Goal: Task Accomplishment & Management: Use online tool/utility

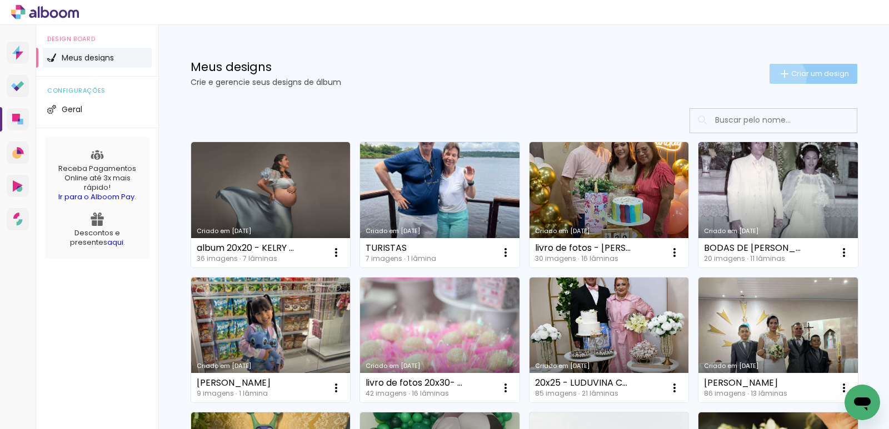
click at [779, 77] on iron-icon at bounding box center [783, 73] width 13 height 13
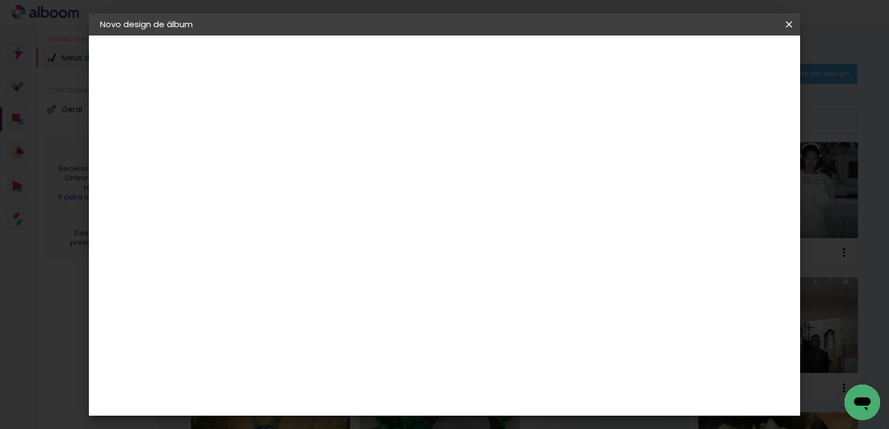
click at [282, 152] on input at bounding box center [282, 149] width 0 height 17
type input "foto livro 20x30 - manauara"
type paper-input "foto livro 20x30 - manauara"
click at [0, 0] on slot "Avançar" at bounding box center [0, 0] width 0 height 0
click at [490, 159] on paper-item "Tamanho Livre" at bounding box center [436, 169] width 107 height 24
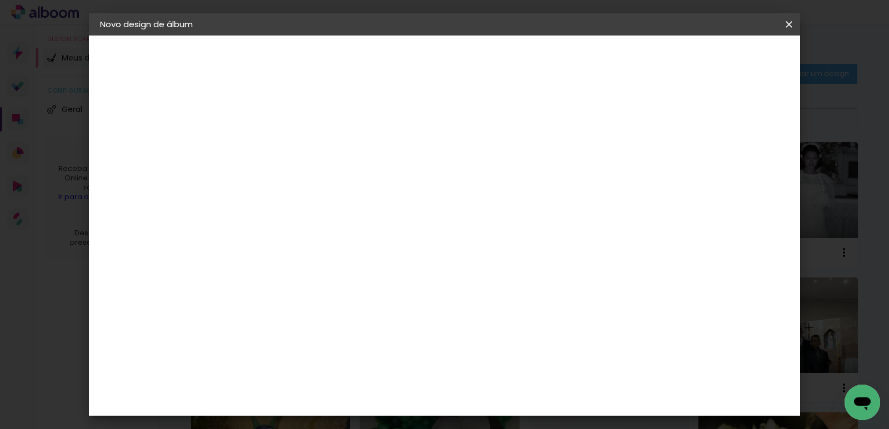
click at [0, 0] on slot "Avançar" at bounding box center [0, 0] width 0 height 0
drag, startPoint x: 519, startPoint y: 357, endPoint x: 492, endPoint y: 359, distance: 27.3
click at [492, 359] on input "60" at bounding box center [505, 352] width 29 height 17
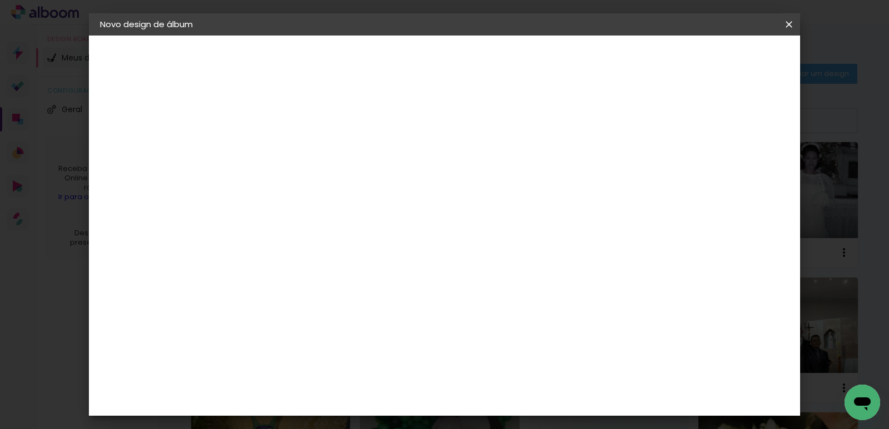
type input "40"
type paper-input "40"
click at [624, 55] on span "Iniciar design" at bounding box center [598, 59] width 51 height 8
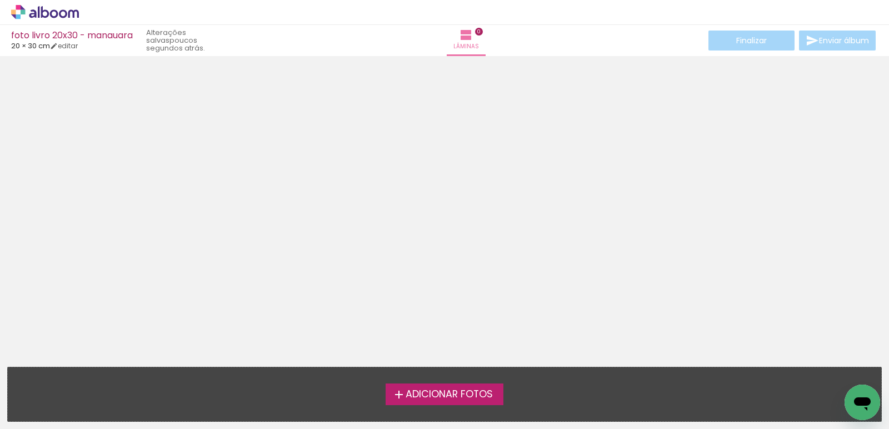
click at [413, 390] on span "Adicionar Fotos" at bounding box center [448, 395] width 87 height 10
click at [0, 0] on input "file" at bounding box center [0, 0] width 0 height 0
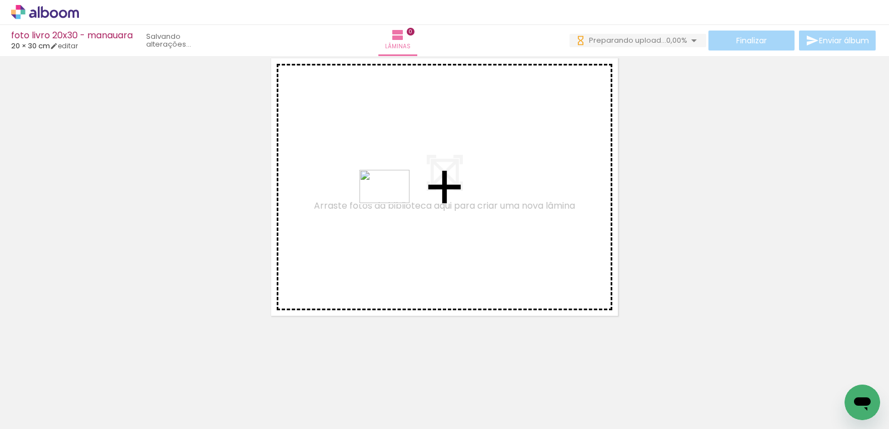
drag, startPoint x: 328, startPoint y: 394, endPoint x: 395, endPoint y: 197, distance: 209.0
click at [395, 197] on quentale-workspace at bounding box center [444, 214] width 889 height 429
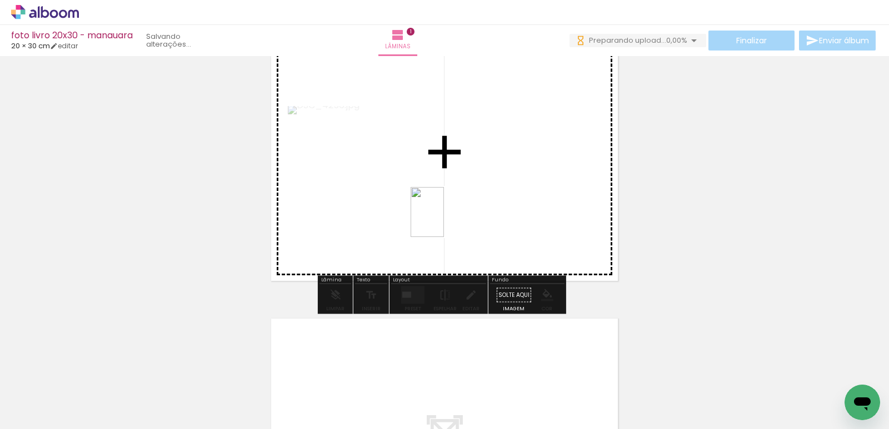
drag, startPoint x: 393, startPoint y: 387, endPoint x: 444, endPoint y: 370, distance: 54.4
click at [444, 219] on quentale-workspace at bounding box center [444, 214] width 889 height 429
drag, startPoint x: 449, startPoint y: 395, endPoint x: 486, endPoint y: 204, distance: 195.2
click at [486, 204] on quentale-workspace at bounding box center [444, 214] width 889 height 429
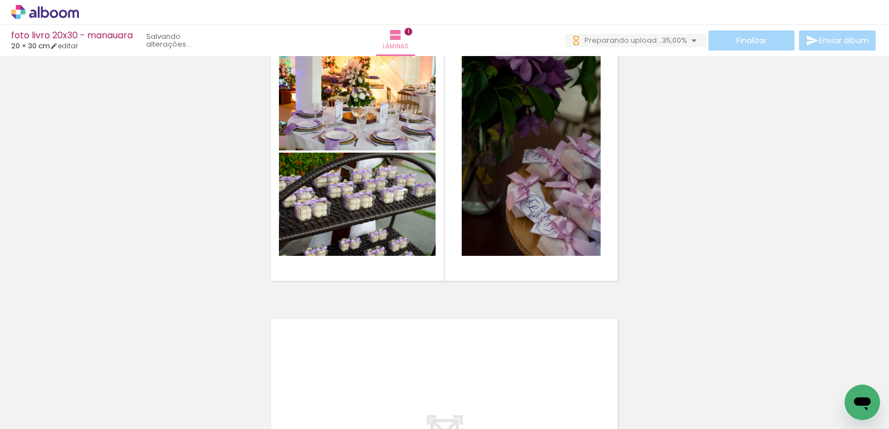
scroll to position [0, 2938]
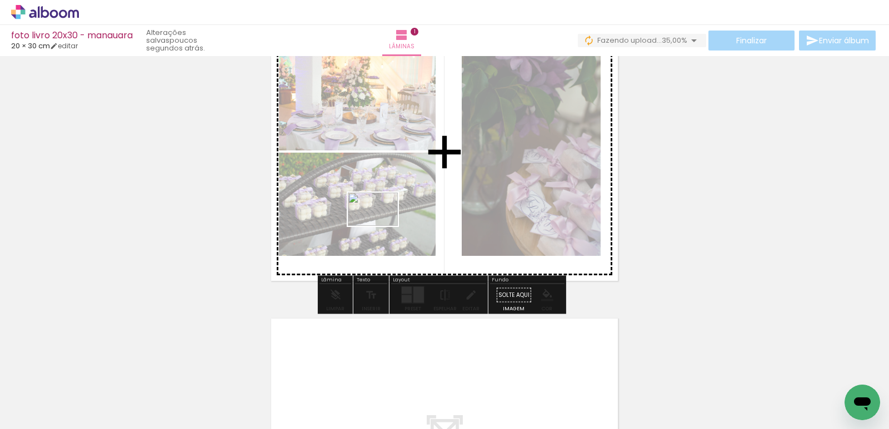
drag, startPoint x: 97, startPoint y: 405, endPoint x: 381, endPoint y: 226, distance: 335.4
click at [381, 226] on quentale-workspace at bounding box center [444, 214] width 889 height 429
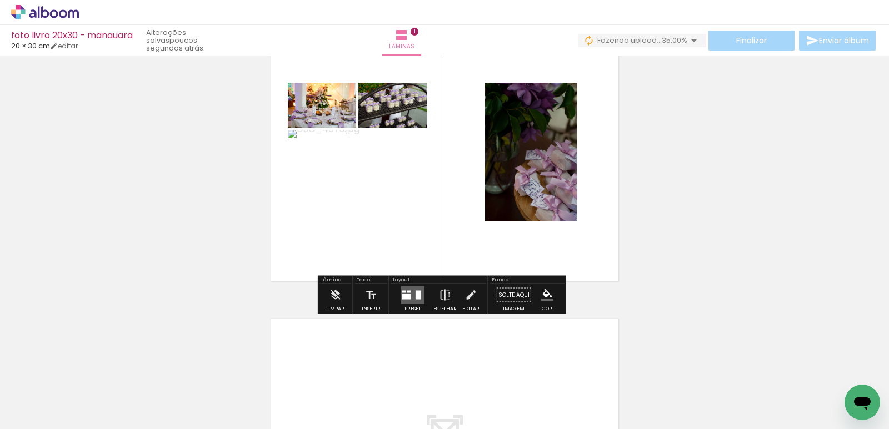
click at [410, 305] on div at bounding box center [413, 295] width 30 height 22
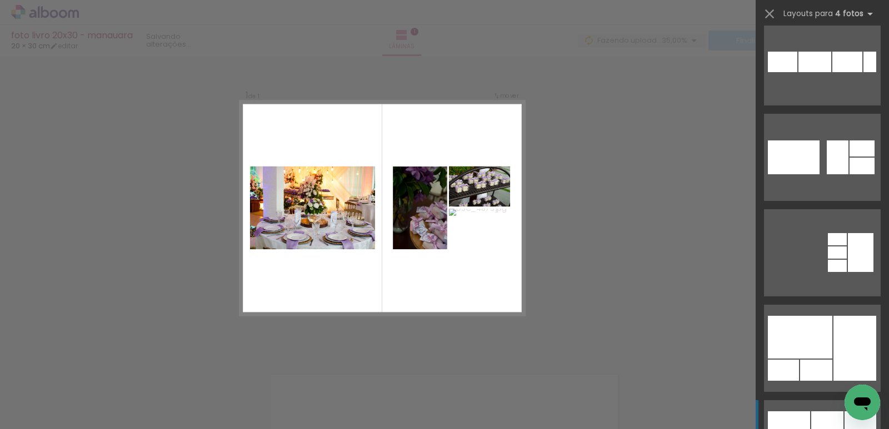
scroll to position [389, 0]
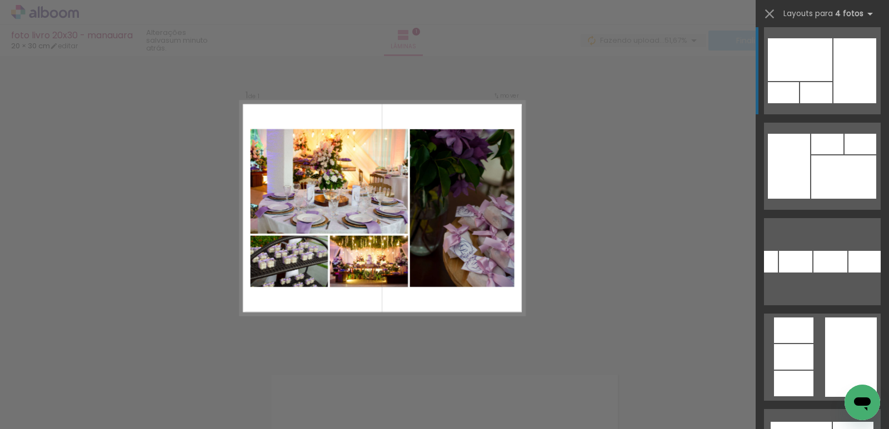
click at [833, 74] on div at bounding box center [854, 70] width 43 height 65
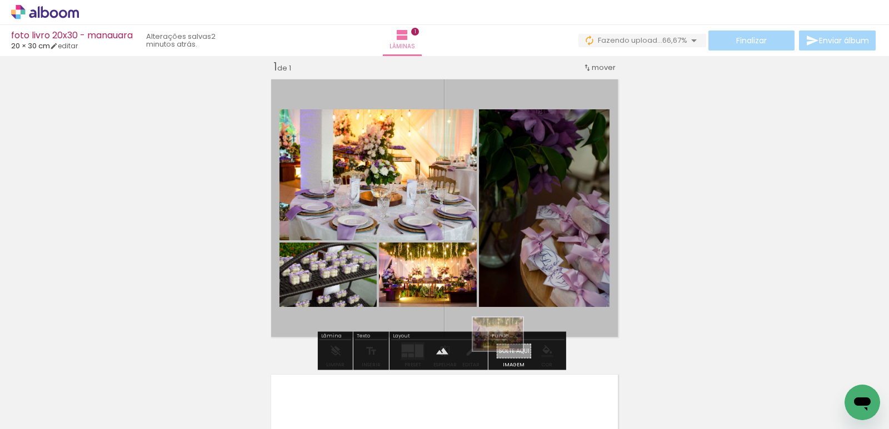
drag, startPoint x: 113, startPoint y: 398, endPoint x: 506, endPoint y: 351, distance: 395.5
click at [506, 351] on quentale-workspace at bounding box center [444, 214] width 889 height 429
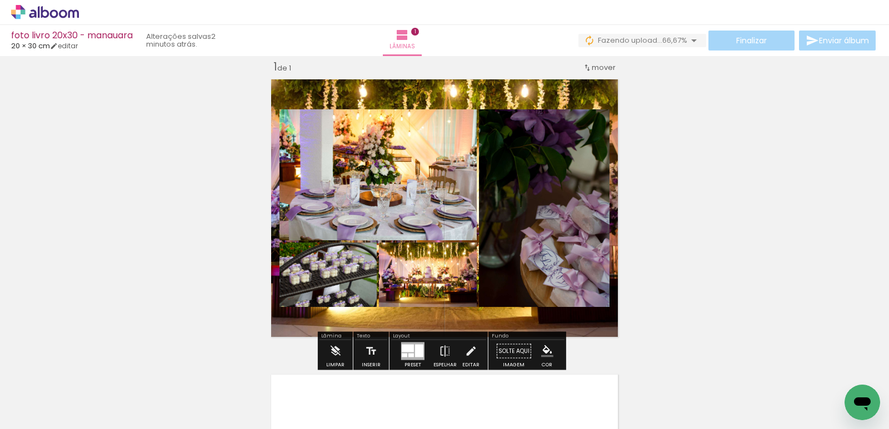
click at [479, 90] on quentale-layouter at bounding box center [444, 208] width 357 height 268
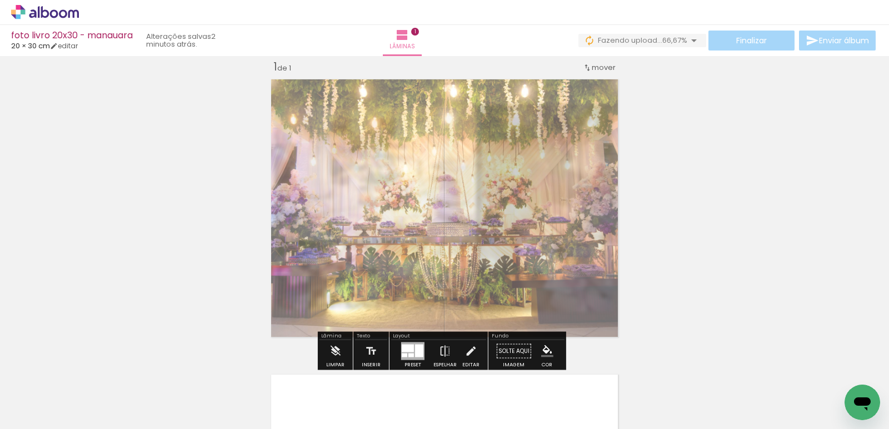
drag, startPoint x: 422, startPoint y: 105, endPoint x: 403, endPoint y: 110, distance: 19.5
type paper-slider "55"
click at [403, 110] on div at bounding box center [411, 103] width 18 height 18
click at [739, 179] on div "Inserir lâmina 1 de 1" at bounding box center [444, 341] width 889 height 591
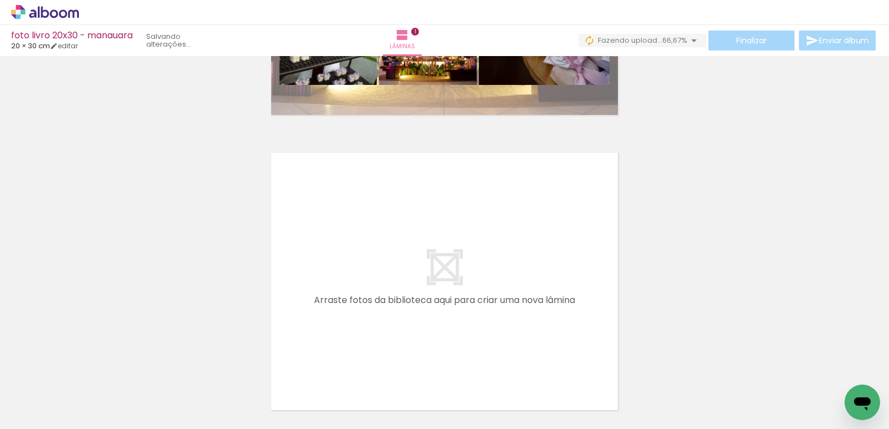
scroll to position [0, 832]
drag, startPoint x: 461, startPoint y: 333, endPoint x: 452, endPoint y: 398, distance: 65.6
click at [452, 398] on div at bounding box center [460, 392] width 55 height 37
drag, startPoint x: 408, startPoint y: 408, endPoint x: 347, endPoint y: 409, distance: 61.1
click at [407, 408] on div at bounding box center [398, 391] width 50 height 33
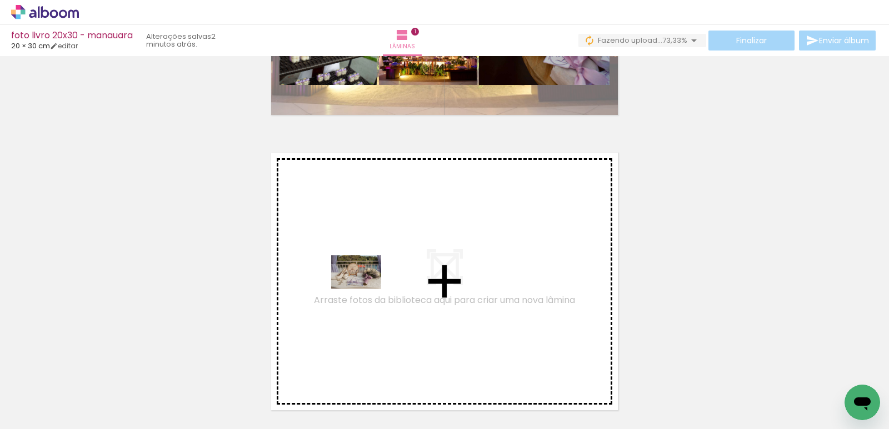
drag, startPoint x: 327, startPoint y: 409, endPoint x: 364, endPoint y: 288, distance: 126.1
click at [364, 288] on quentale-workspace at bounding box center [444, 214] width 889 height 429
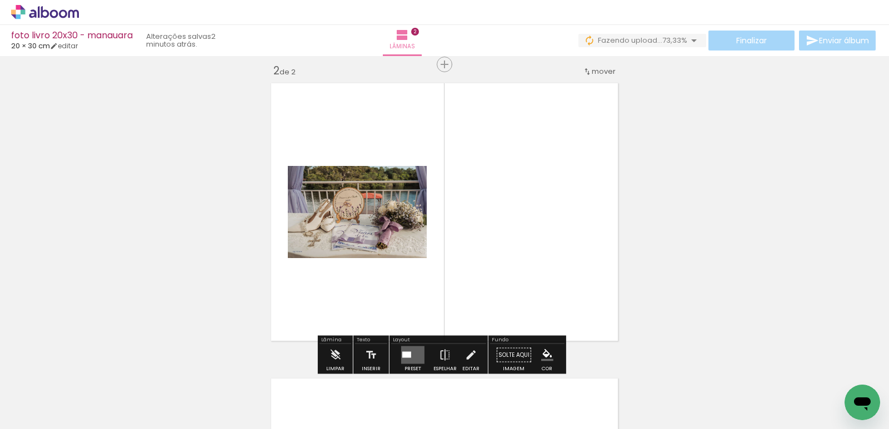
scroll to position [310, 0]
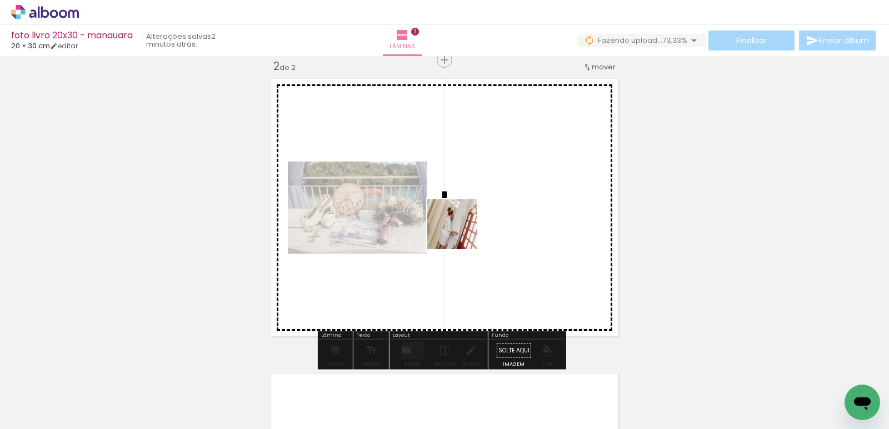
drag, startPoint x: 417, startPoint y: 384, endPoint x: 463, endPoint y: 310, distance: 87.4
click at [461, 232] on quentale-workspace at bounding box center [444, 214] width 889 height 429
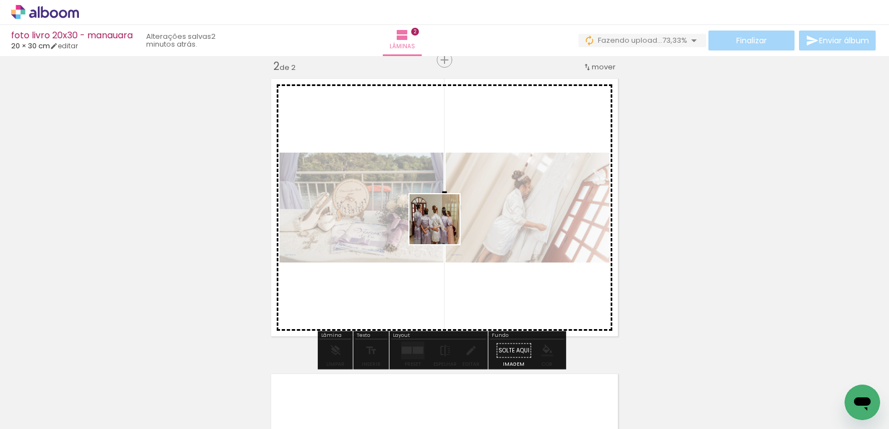
drag, startPoint x: 464, startPoint y: 385, endPoint x: 443, endPoint y: 227, distance: 160.2
click at [443, 227] on quentale-workspace at bounding box center [444, 214] width 889 height 429
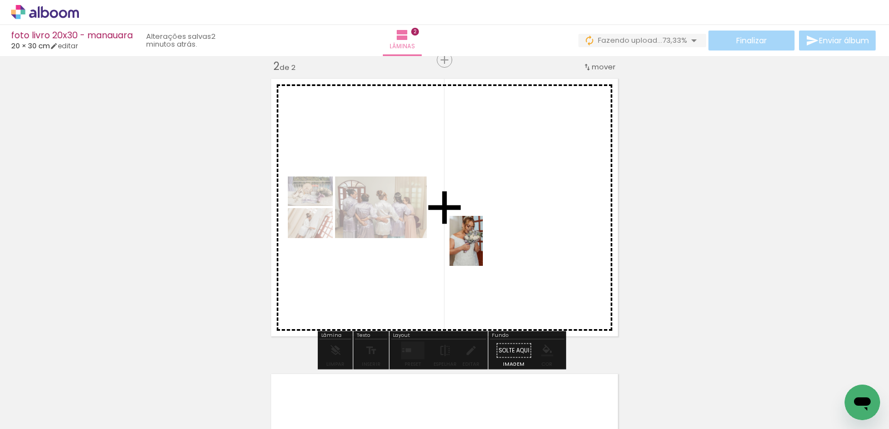
drag, startPoint x: 530, startPoint y: 400, endPoint x: 483, endPoint y: 249, distance: 158.4
click at [483, 249] on quentale-workspace at bounding box center [444, 214] width 889 height 429
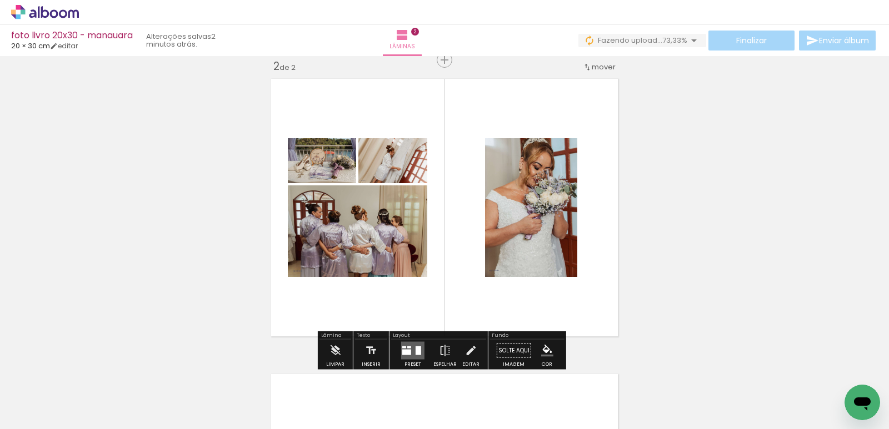
click at [407, 350] on div at bounding box center [406, 353] width 9 height 6
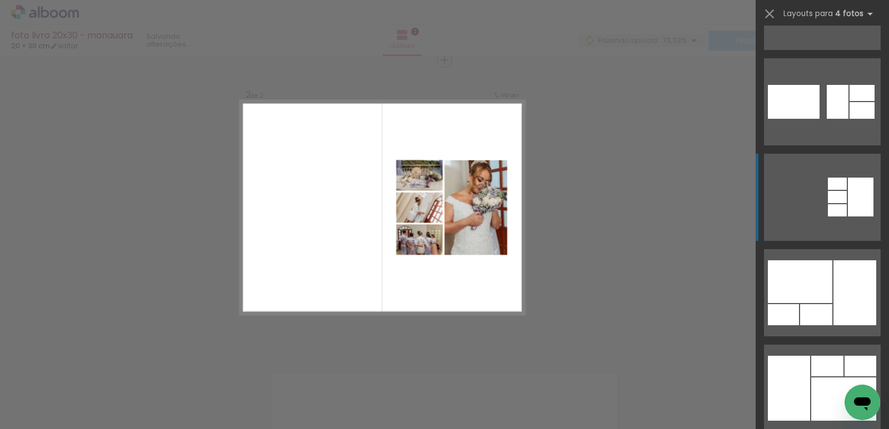
scroll to position [444, 0]
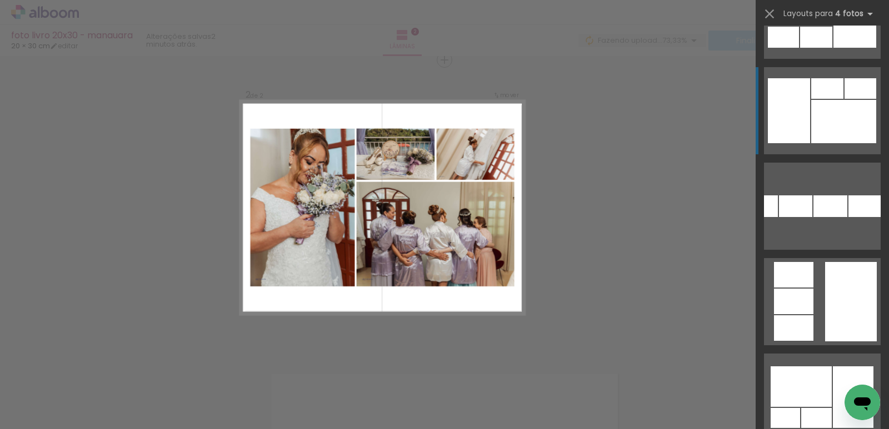
click at [838, 106] on div at bounding box center [843, 121] width 65 height 43
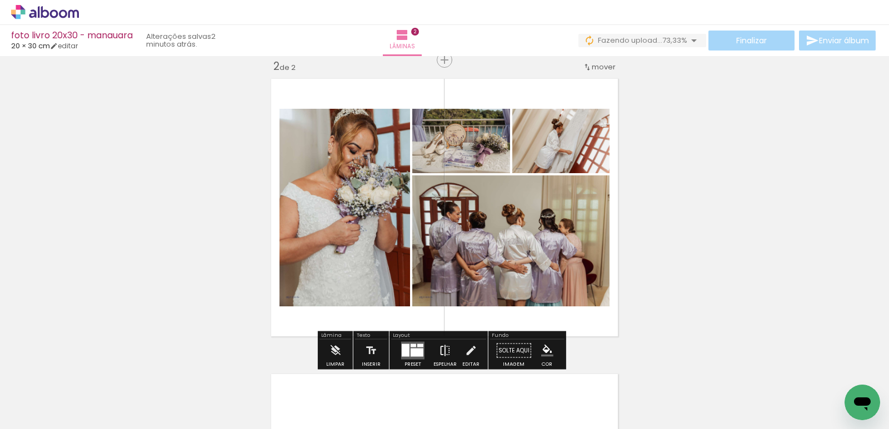
click at [442, 348] on iron-icon at bounding box center [445, 351] width 12 height 22
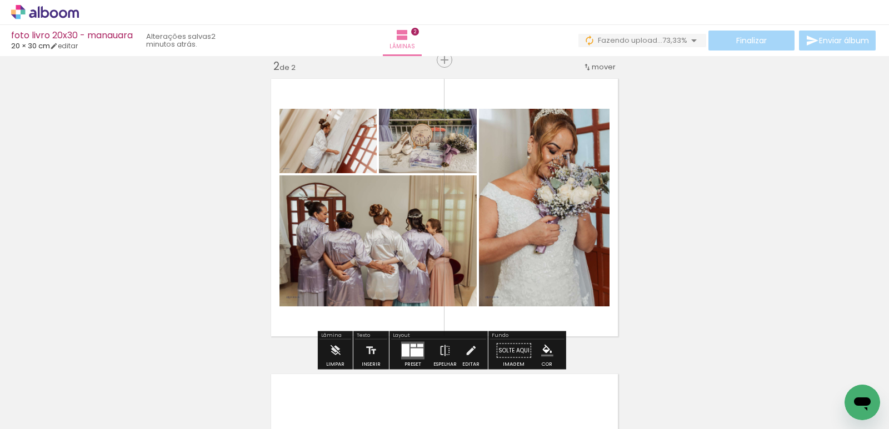
scroll to position [421, 0]
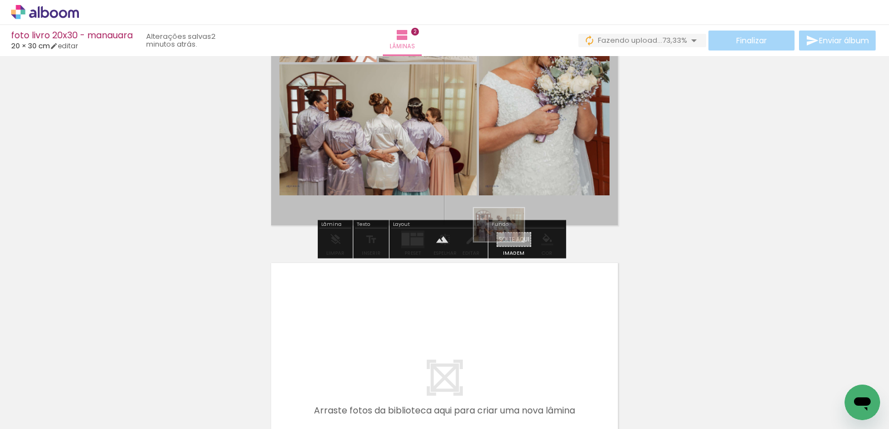
drag, startPoint x: 464, startPoint y: 387, endPoint x: 507, endPoint y: 242, distance: 151.1
click at [507, 242] on quentale-workspace at bounding box center [444, 214] width 889 height 429
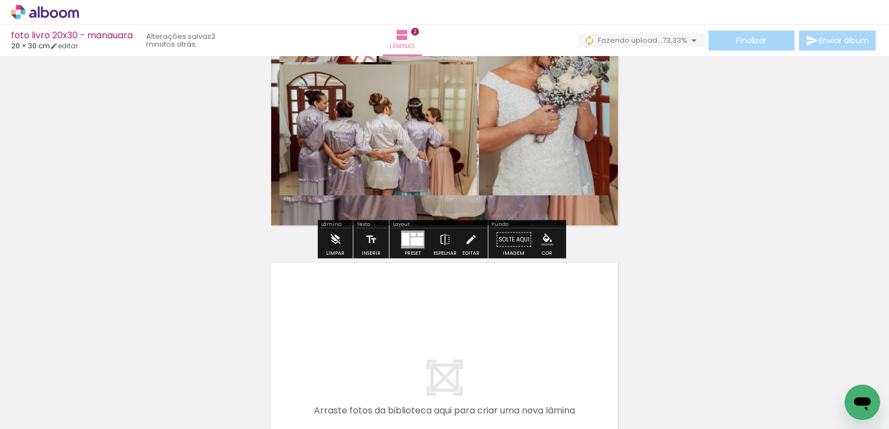
scroll to position [199, 0]
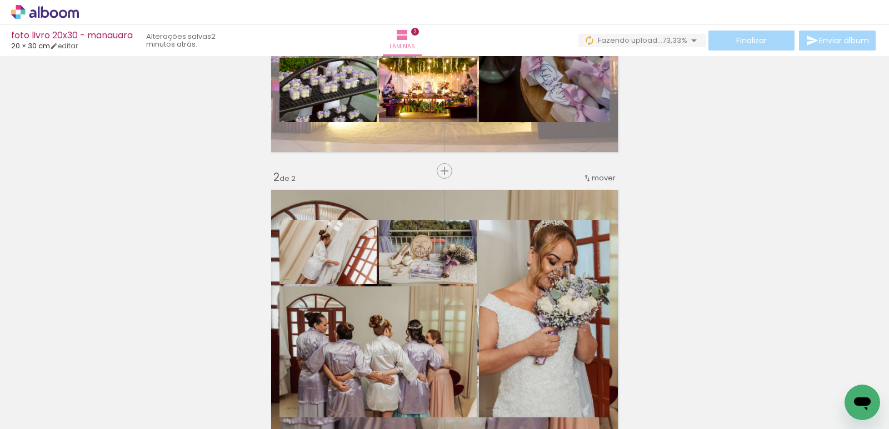
click at [503, 197] on quentale-layouter at bounding box center [444, 319] width 357 height 268
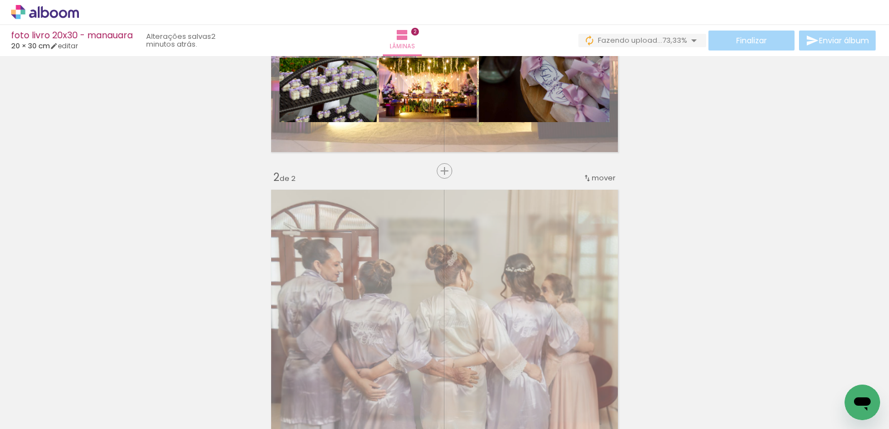
drag, startPoint x: 423, startPoint y: 213, endPoint x: 403, endPoint y: 215, distance: 19.5
type paper-slider "55"
click at [407, 215] on div at bounding box center [410, 213] width 7 height 7
click at [701, 222] on div "Inserir lâmina 1 de 2 Inserir lâmina 2 de 2" at bounding box center [444, 304] width 889 height 887
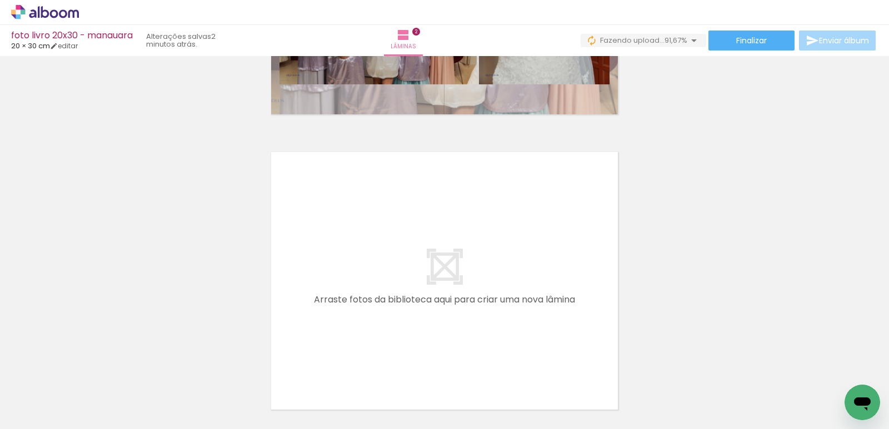
scroll to position [0, 0]
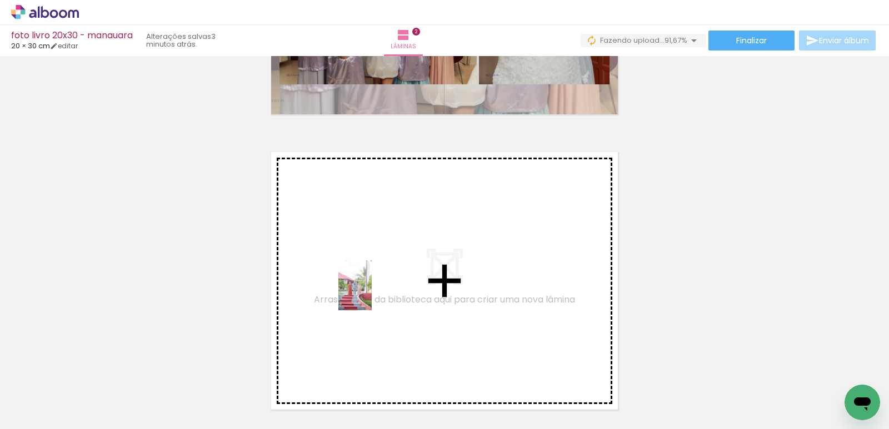
drag, startPoint x: 117, startPoint y: 408, endPoint x: 372, endPoint y: 294, distance: 278.7
click at [372, 294] on quentale-workspace at bounding box center [444, 214] width 889 height 429
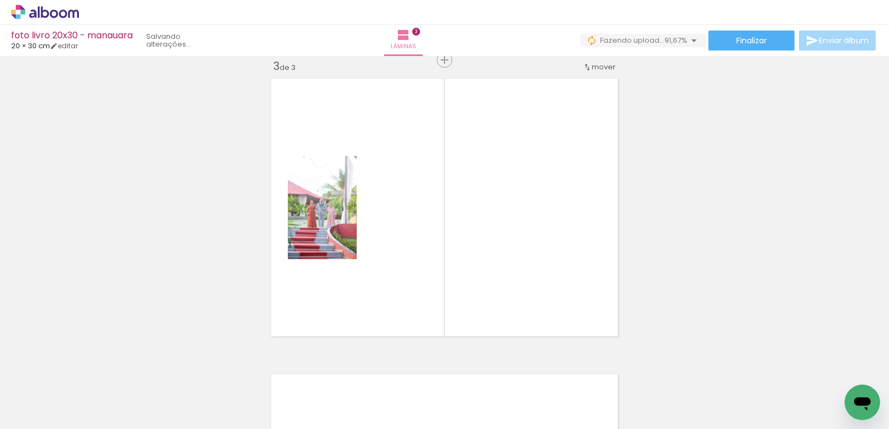
scroll to position [0, 1262]
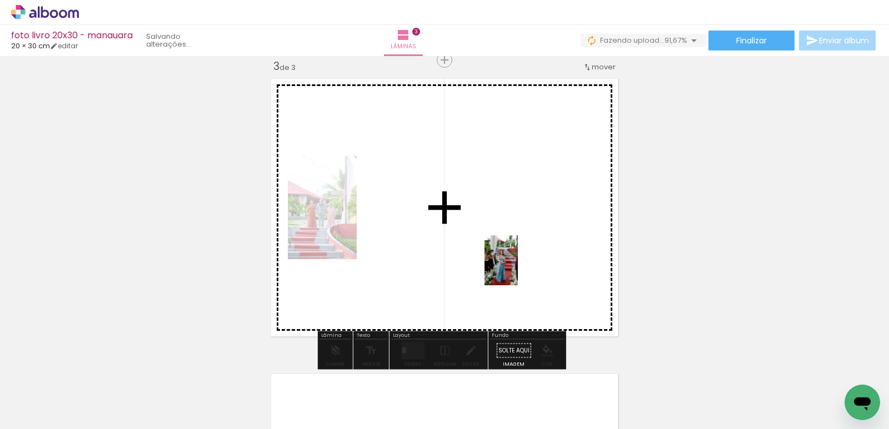
drag, startPoint x: 355, startPoint y: 403, endPoint x: 518, endPoint y: 269, distance: 210.3
click at [518, 269] on quentale-workspace at bounding box center [444, 214] width 889 height 429
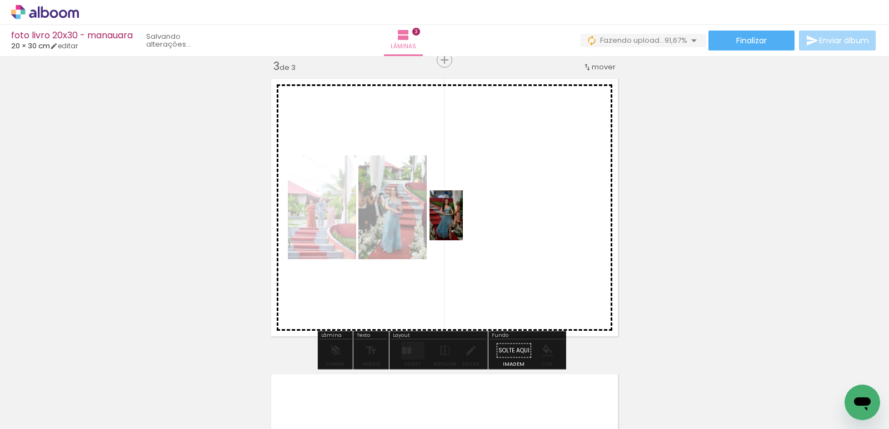
drag, startPoint x: 736, startPoint y: 397, endPoint x: 463, endPoint y: 224, distance: 323.5
click at [463, 224] on quentale-workspace at bounding box center [444, 214] width 889 height 429
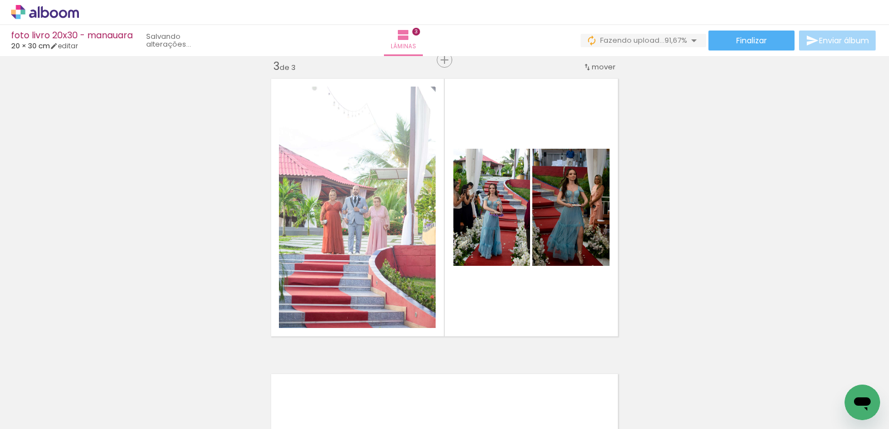
scroll to position [0, 0]
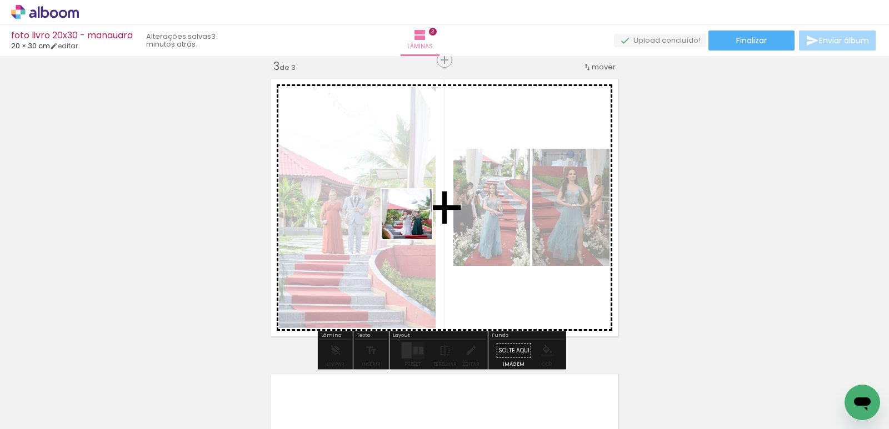
drag, startPoint x: 306, startPoint y: 403, endPoint x: 422, endPoint y: 217, distance: 219.0
click at [422, 217] on quentale-workspace at bounding box center [444, 214] width 889 height 429
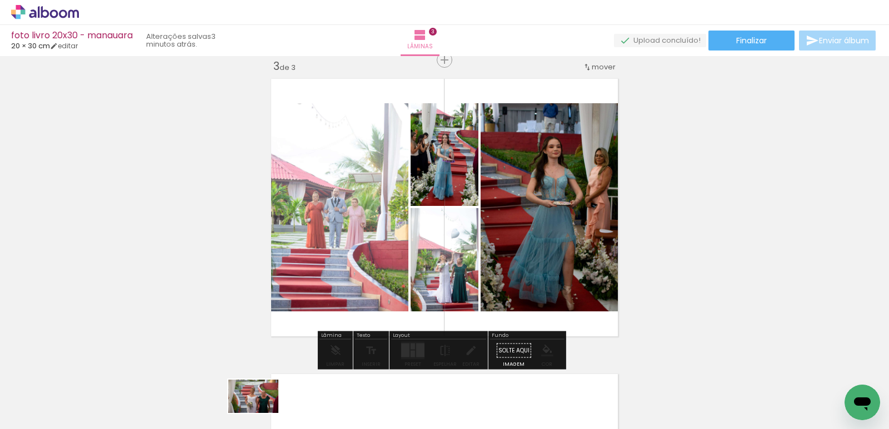
drag, startPoint x: 358, startPoint y: 384, endPoint x: 261, endPoint y: 413, distance: 101.0
click at [0, 0] on slot at bounding box center [0, 0] width 0 height 0
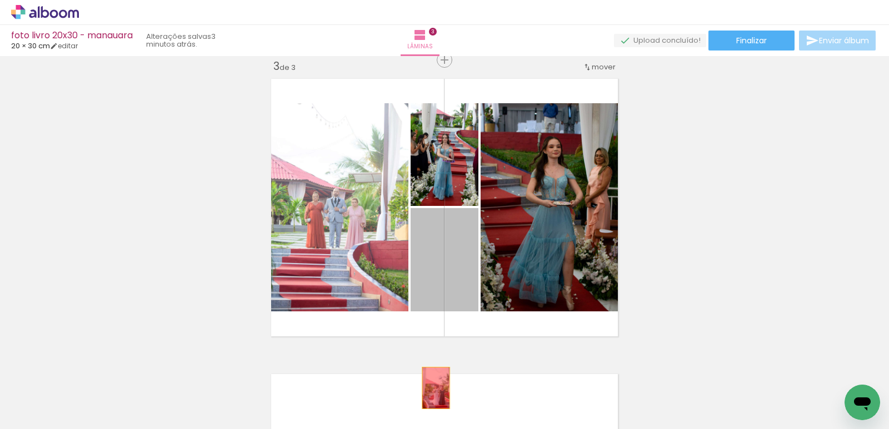
drag, startPoint x: 466, startPoint y: 282, endPoint x: 422, endPoint y: 398, distance: 123.6
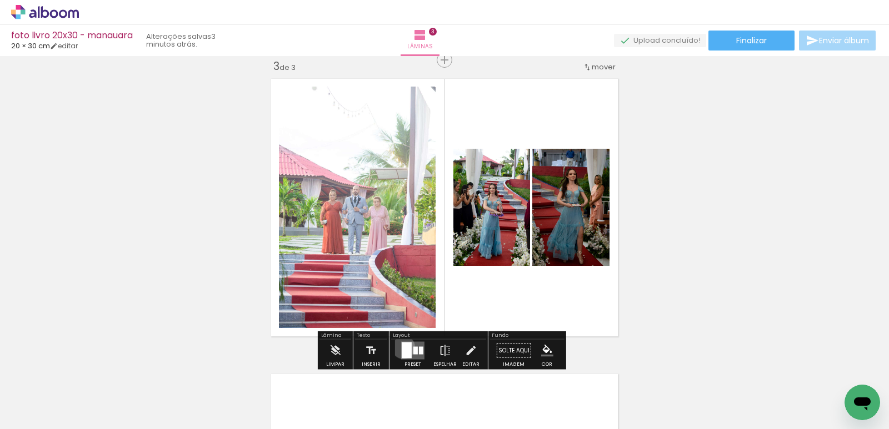
click at [402, 347] on div at bounding box center [407, 351] width 10 height 16
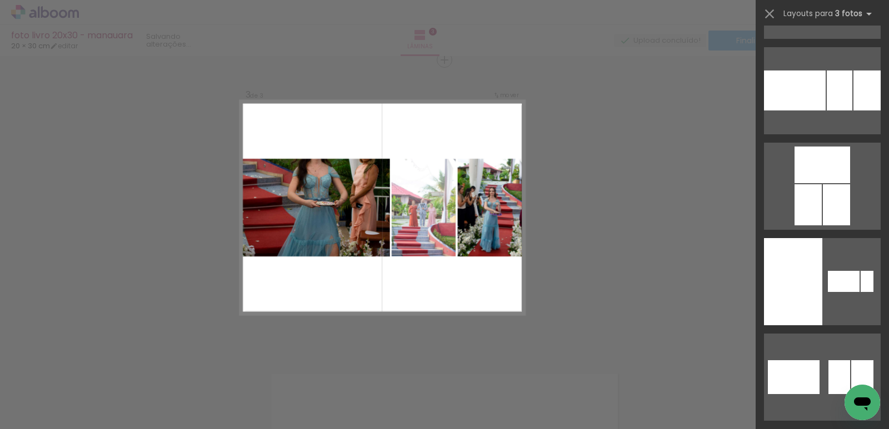
scroll to position [3776, 0]
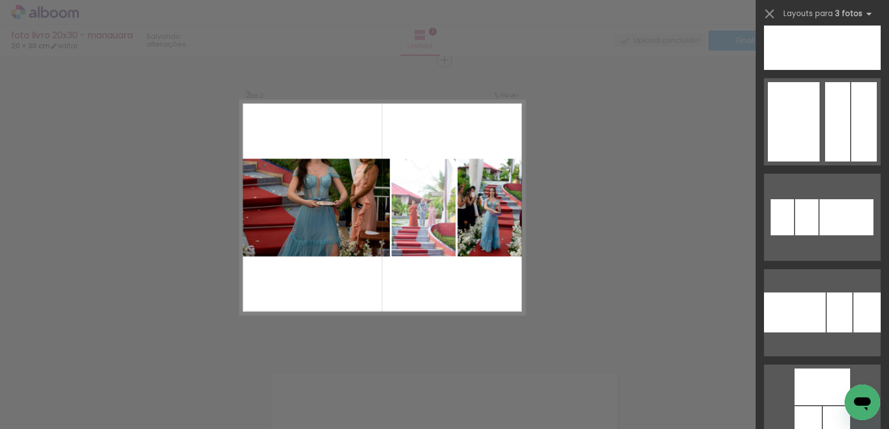
click at [804, 279] on quentale-layouter at bounding box center [822, 312] width 117 height 87
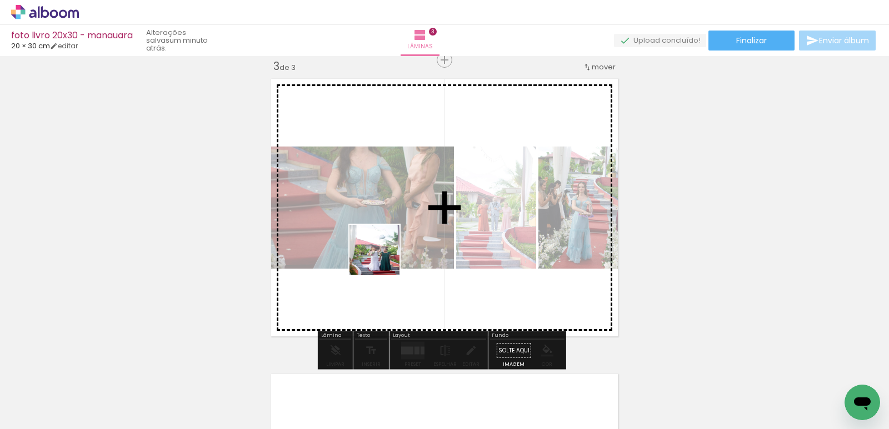
drag, startPoint x: 304, startPoint y: 408, endPoint x: 409, endPoint y: 226, distance: 210.5
click at [409, 226] on quentale-workspace at bounding box center [444, 214] width 889 height 429
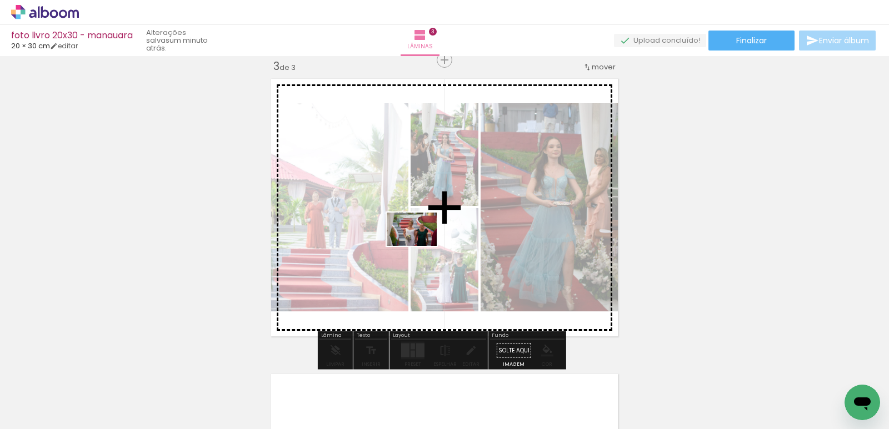
drag, startPoint x: 368, startPoint y: 403, endPoint x: 420, endPoint y: 246, distance: 165.4
click at [420, 246] on quentale-workspace at bounding box center [444, 214] width 889 height 429
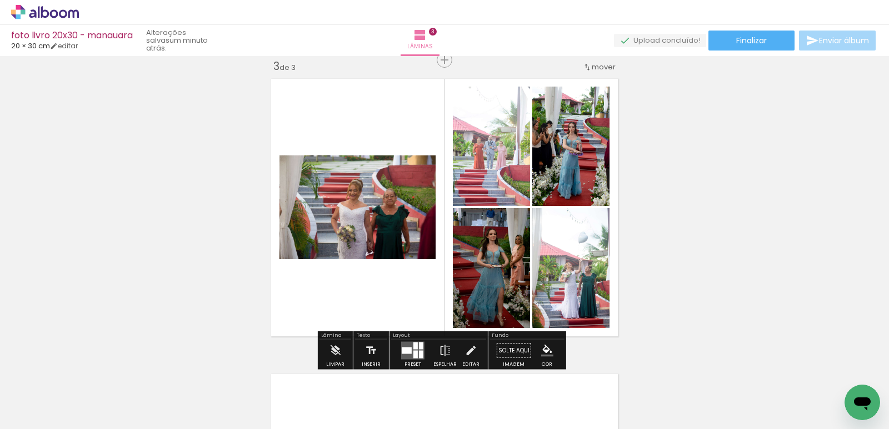
click at [196, 407] on div at bounding box center [173, 391] width 55 height 37
click at [405, 349] on div at bounding box center [407, 351] width 10 height 7
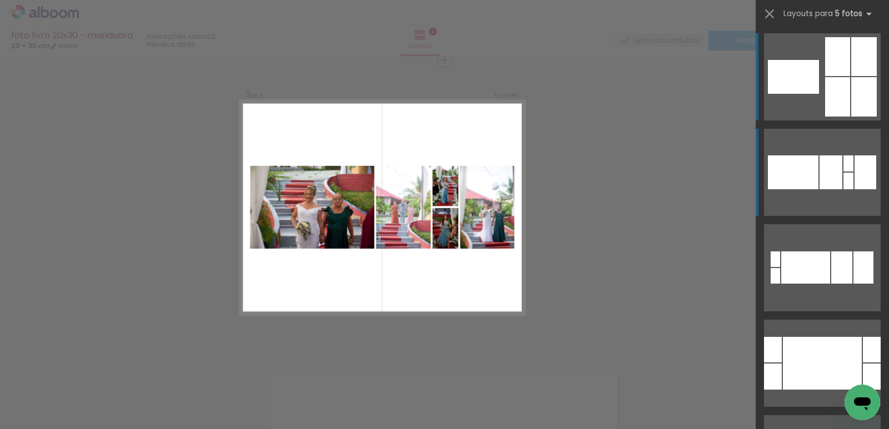
scroll to position [0, 0]
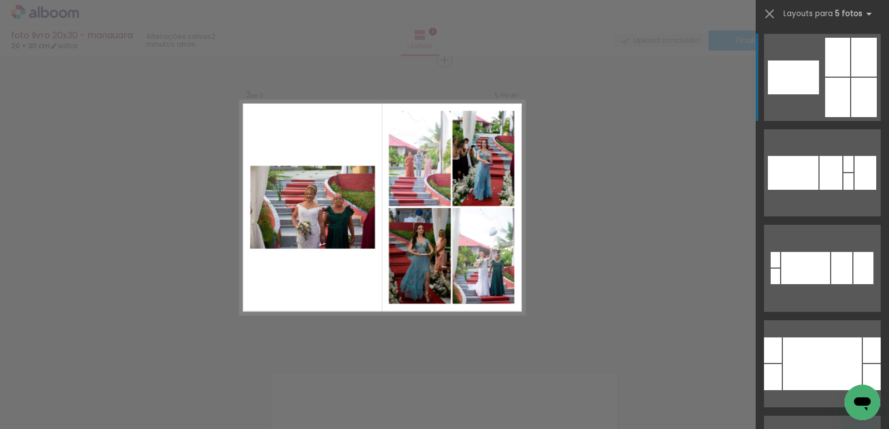
click at [827, 88] on div at bounding box center [837, 97] width 25 height 39
click at [802, 78] on div at bounding box center [793, 78] width 51 height 34
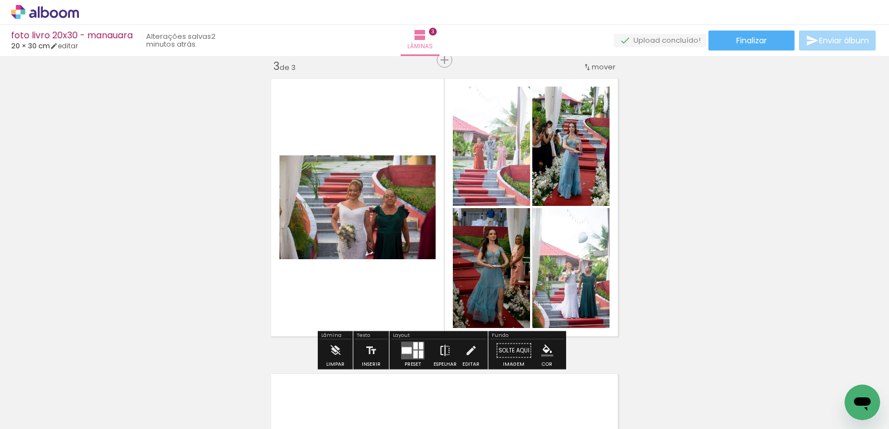
click at [448, 347] on paper-button "Espelhar" at bounding box center [444, 354] width 29 height 28
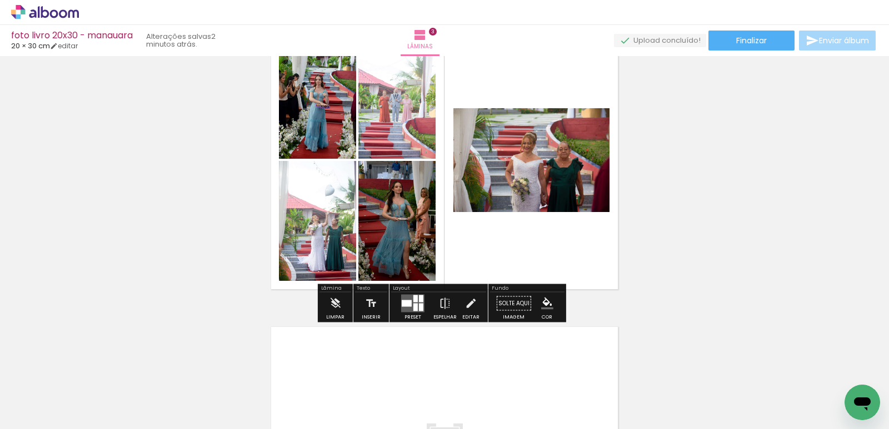
scroll to position [661, 0]
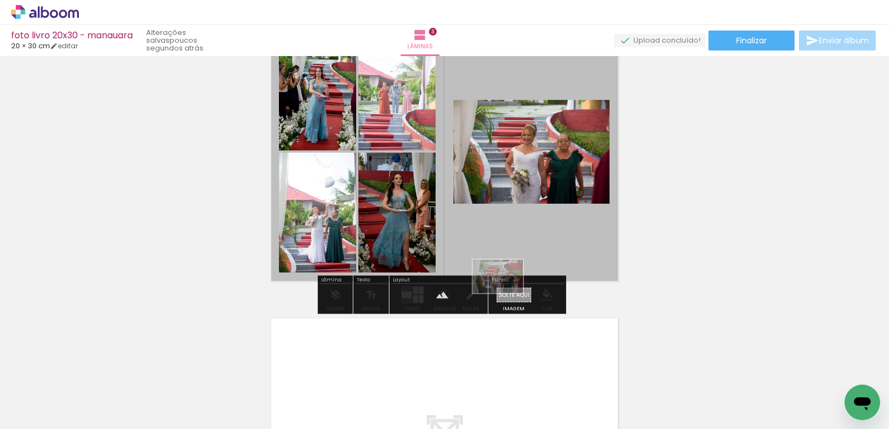
drag, startPoint x: 375, startPoint y: 388, endPoint x: 506, endPoint y: 293, distance: 161.4
click at [506, 293] on quentale-workspace at bounding box center [444, 214] width 889 height 429
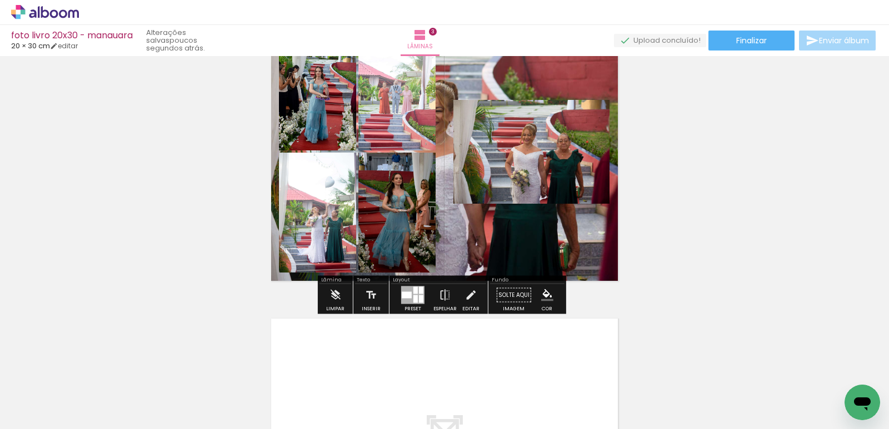
click at [521, 92] on quentale-layouter at bounding box center [444, 152] width 357 height 268
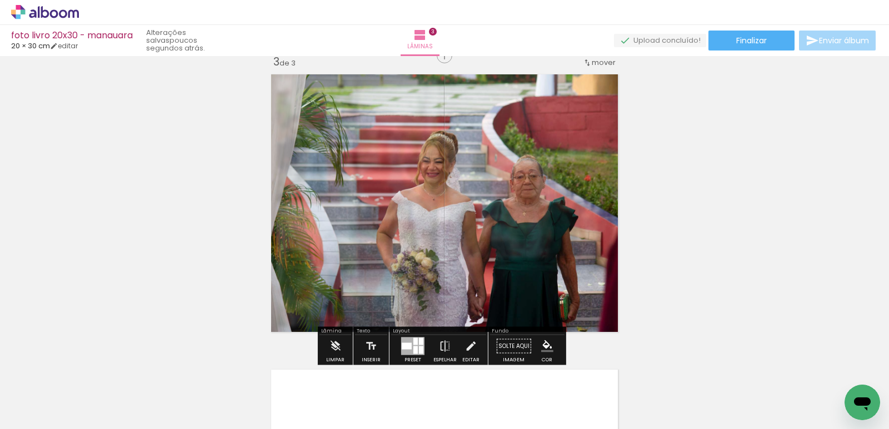
scroll to position [605, 0]
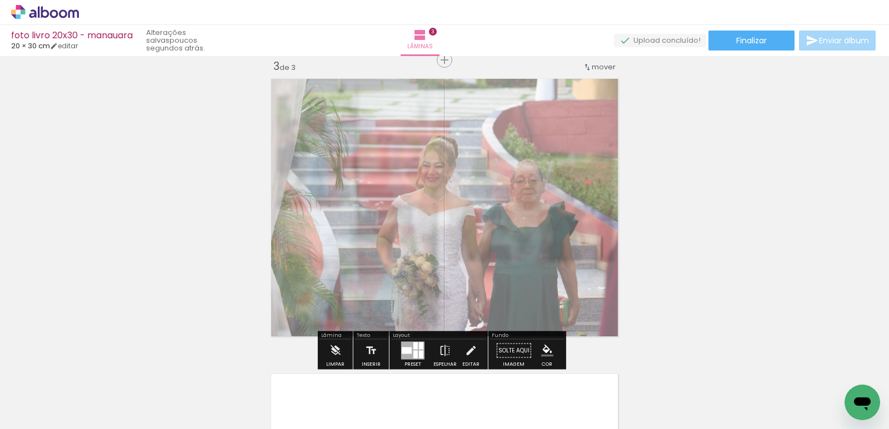
drag, startPoint x: 427, startPoint y: 104, endPoint x: 407, endPoint y: 111, distance: 20.5
type paper-slider "55"
click at [407, 111] on quentale-photo at bounding box center [444, 208] width 357 height 268
click at [761, 189] on div "Inserir lâmina 1 de 3 Inserir lâmina 2 de 3 Inserir lâmina 3 de 3" at bounding box center [444, 46] width 889 height 1182
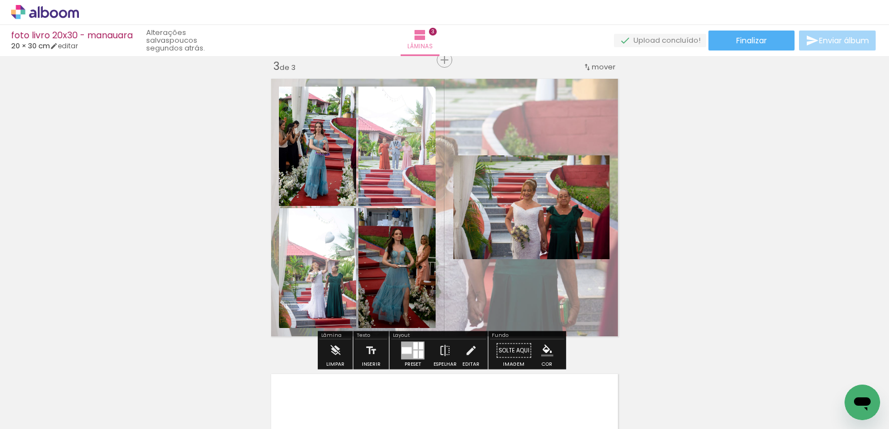
click at [576, 228] on quentale-photo at bounding box center [531, 207] width 156 height 104
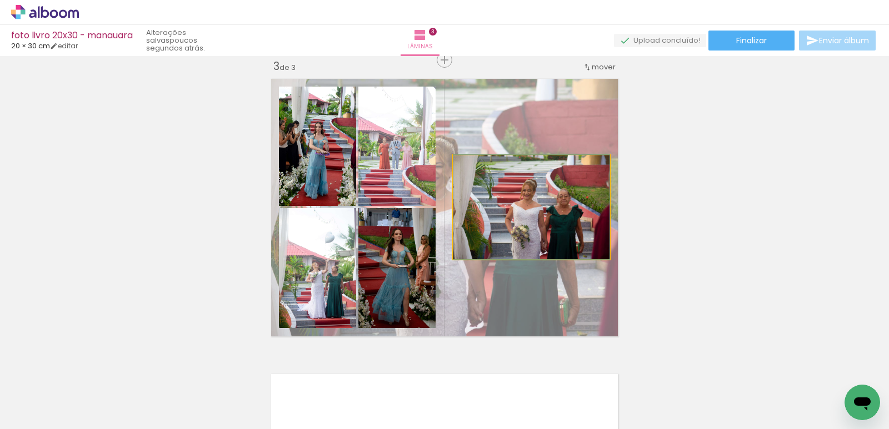
click at [576, 228] on quentale-photo at bounding box center [531, 207] width 156 height 104
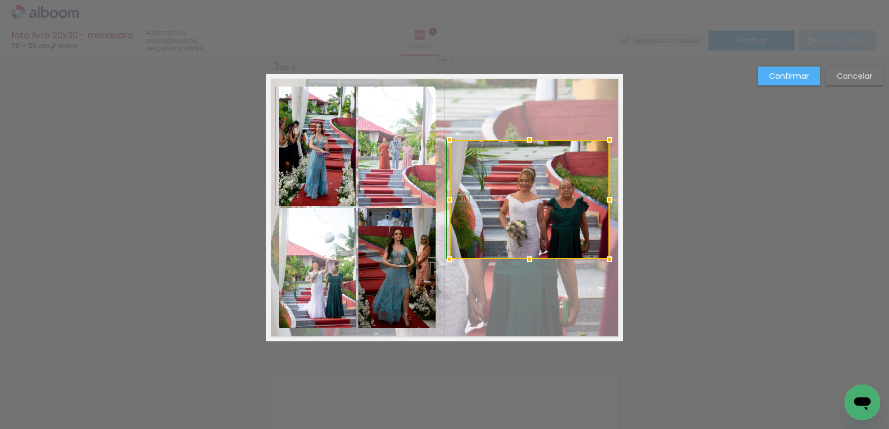
drag, startPoint x: 447, startPoint y: 156, endPoint x: 443, endPoint y: 146, distance: 11.2
click at [443, 146] on div at bounding box center [449, 140] width 22 height 22
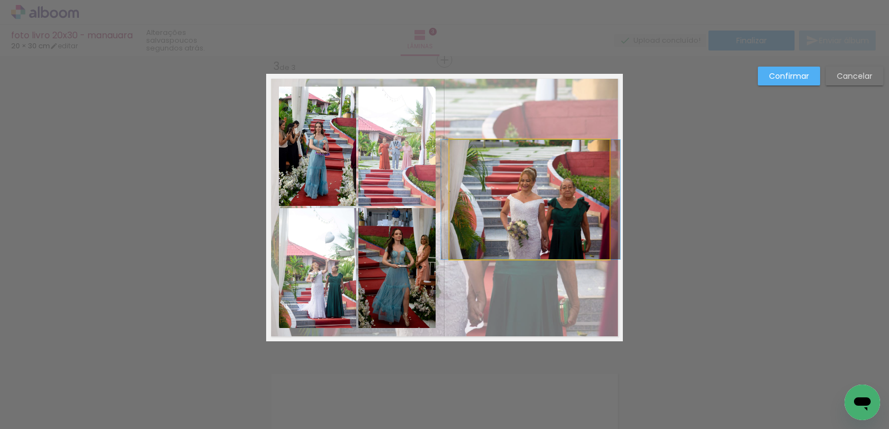
drag, startPoint x: 529, startPoint y: 200, endPoint x: 530, endPoint y: 208, distance: 7.9
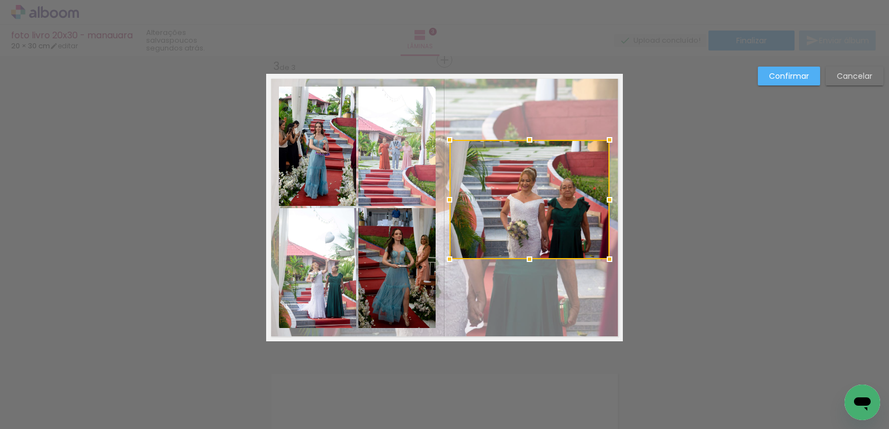
click at [0, 0] on slot "Confirmar" at bounding box center [0, 0] width 0 height 0
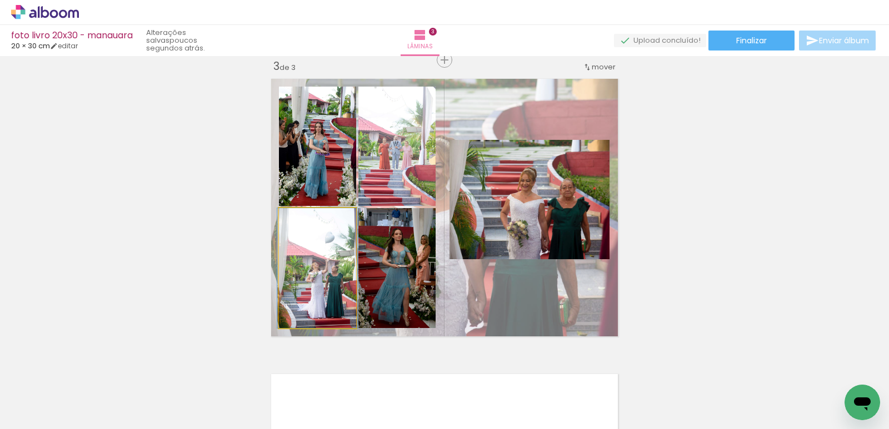
click at [323, 282] on quentale-photo at bounding box center [317, 268] width 77 height 120
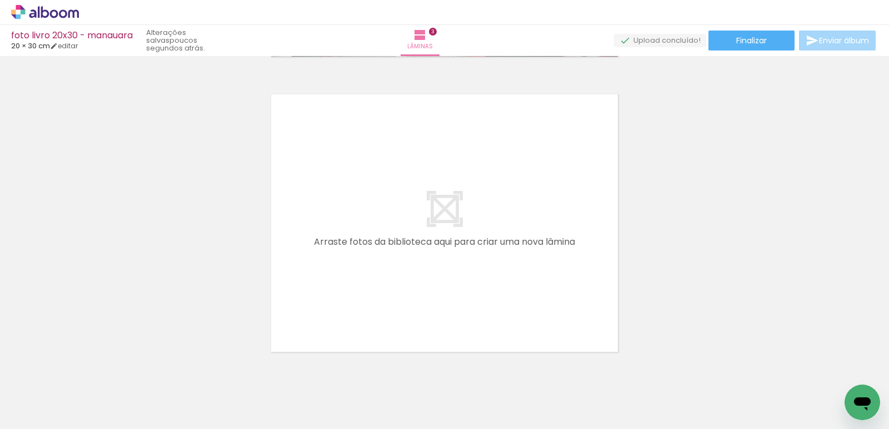
scroll to position [866, 0]
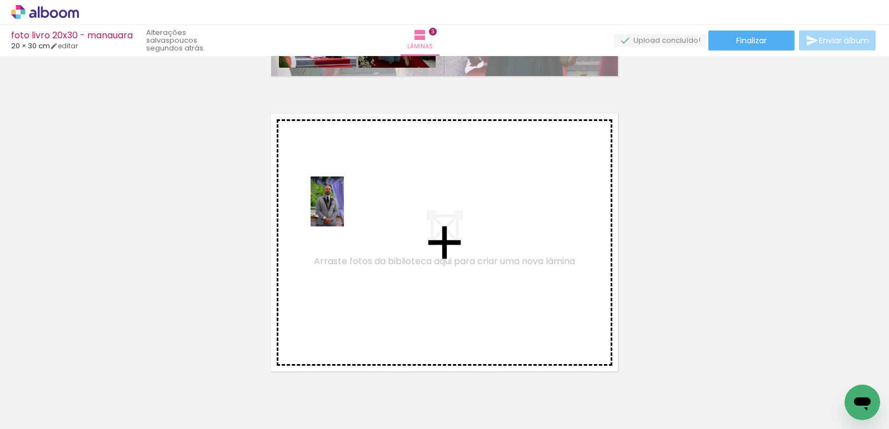
drag, startPoint x: 255, startPoint y: 367, endPoint x: 344, endPoint y: 210, distance: 180.1
click at [344, 210] on quentale-workspace at bounding box center [444, 214] width 889 height 429
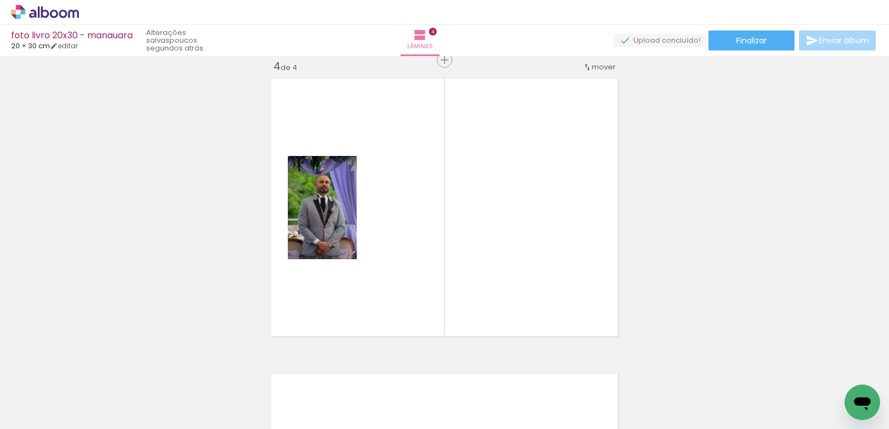
scroll to position [0, 252]
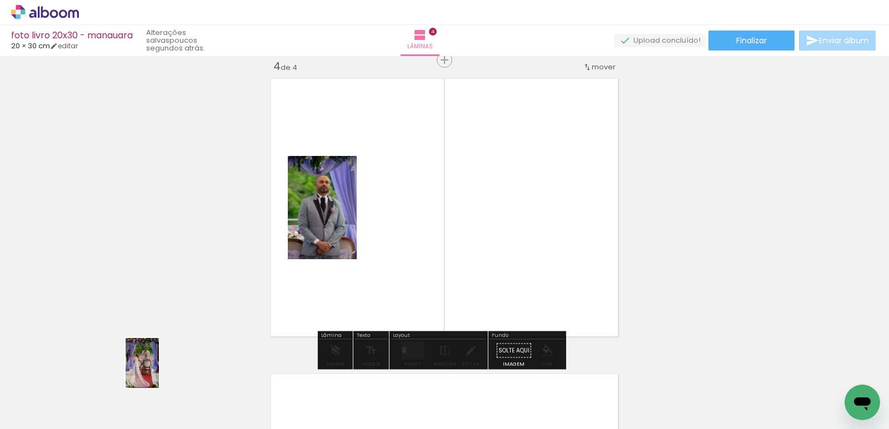
drag, startPoint x: 177, startPoint y: 402, endPoint x: 153, endPoint y: 396, distance: 25.1
click at [152, 395] on div at bounding box center [170, 391] width 37 height 55
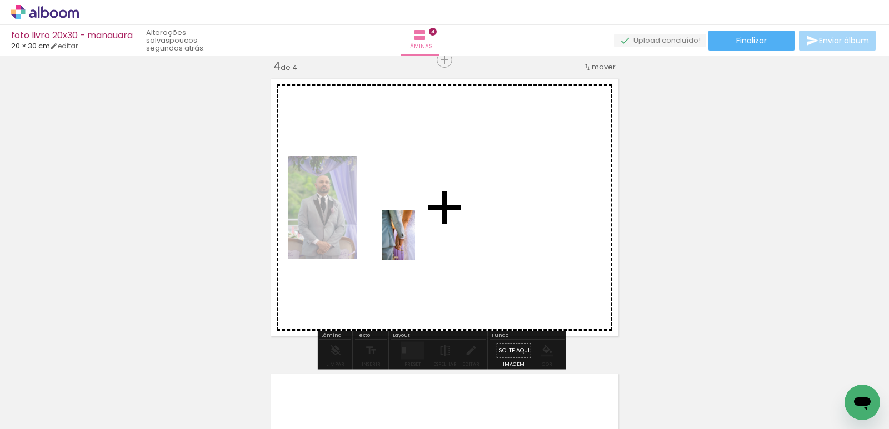
drag, startPoint x: 254, startPoint y: 399, endPoint x: 417, endPoint y: 243, distance: 226.2
click at [417, 243] on quentale-workspace at bounding box center [444, 214] width 889 height 429
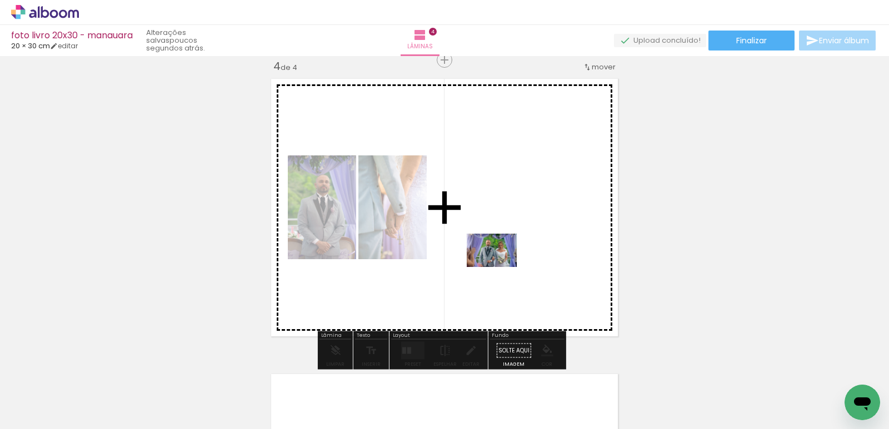
drag, startPoint x: 298, startPoint y: 400, endPoint x: 500, endPoint y: 267, distance: 241.8
click at [500, 267] on quentale-workspace at bounding box center [444, 214] width 889 height 429
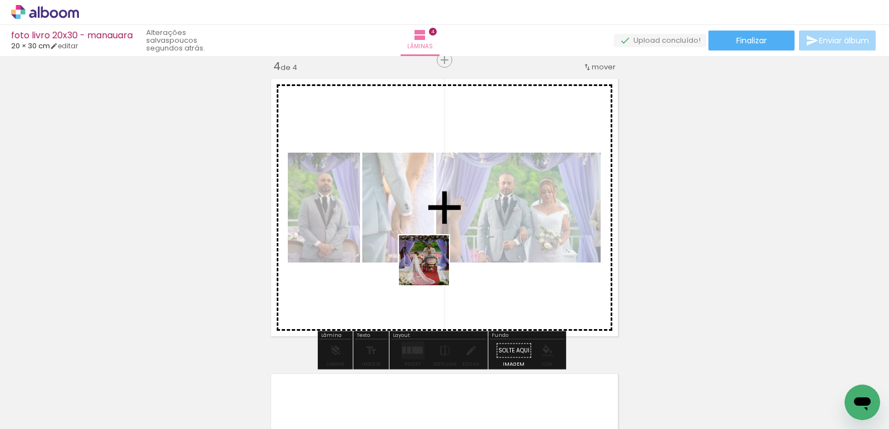
drag, startPoint x: 180, startPoint y: 409, endPoint x: 432, endPoint y: 269, distance: 288.4
click at [432, 269] on quentale-workspace at bounding box center [444, 214] width 889 height 429
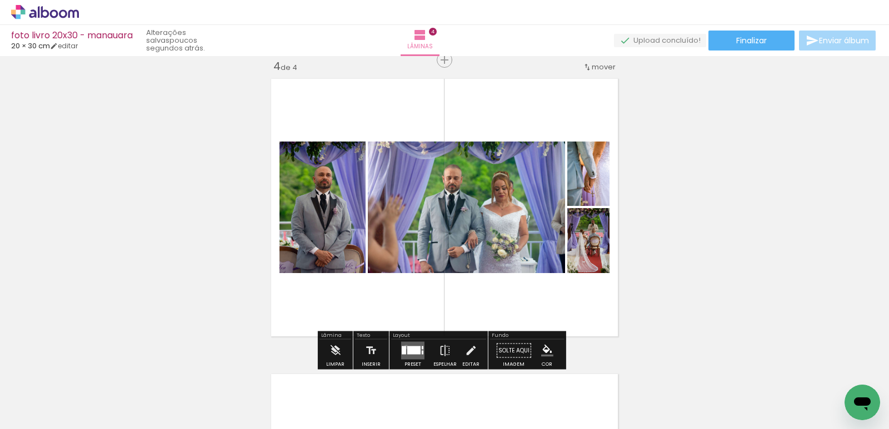
click at [403, 347] on div at bounding box center [404, 351] width 4 height 8
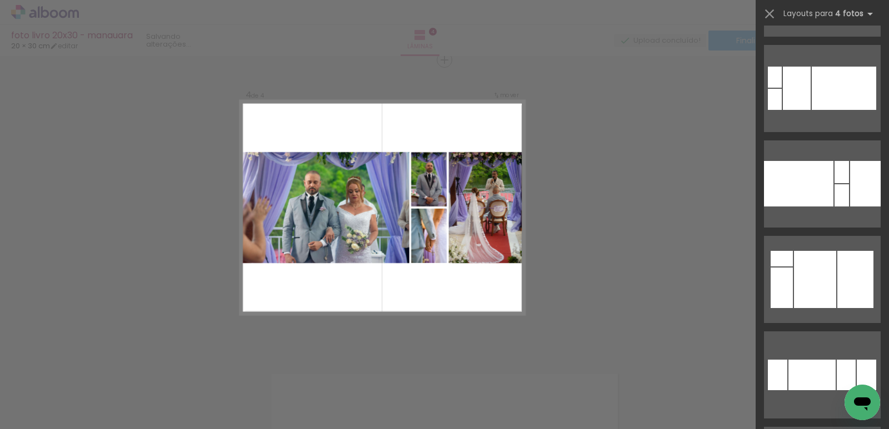
scroll to position [2888, 0]
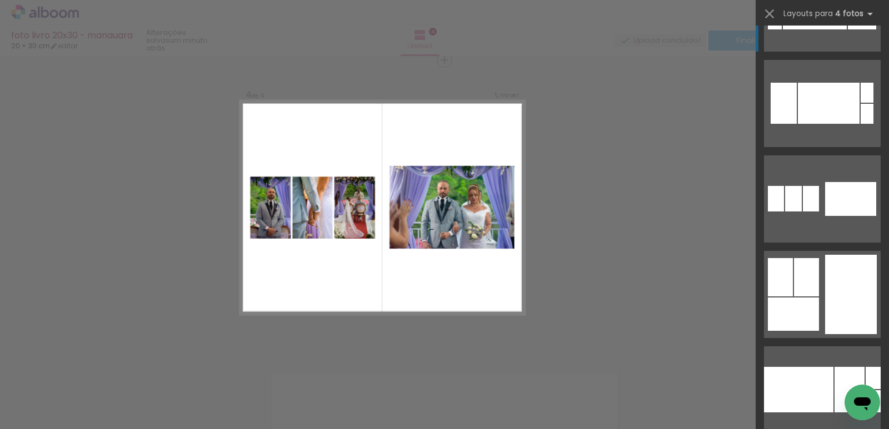
scroll to position [4221, 0]
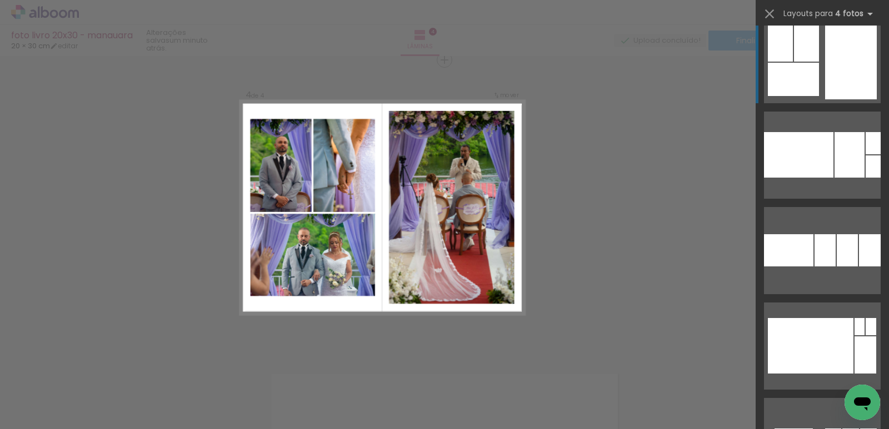
click at [835, 77] on div at bounding box center [851, 59] width 52 height 79
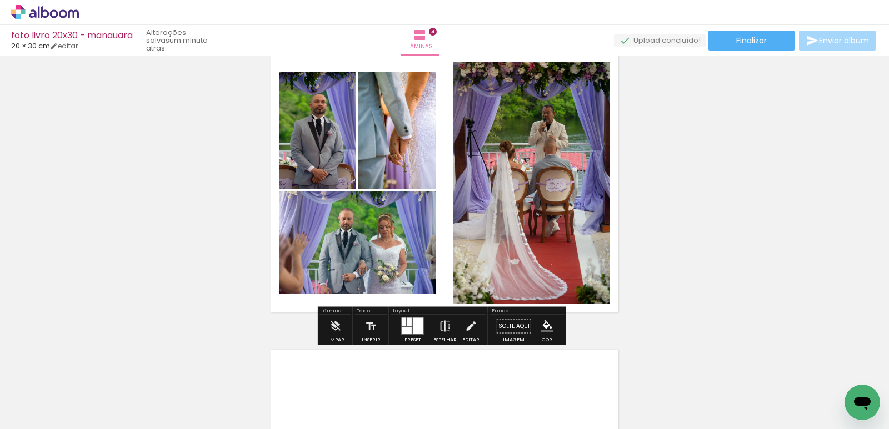
scroll to position [956, 0]
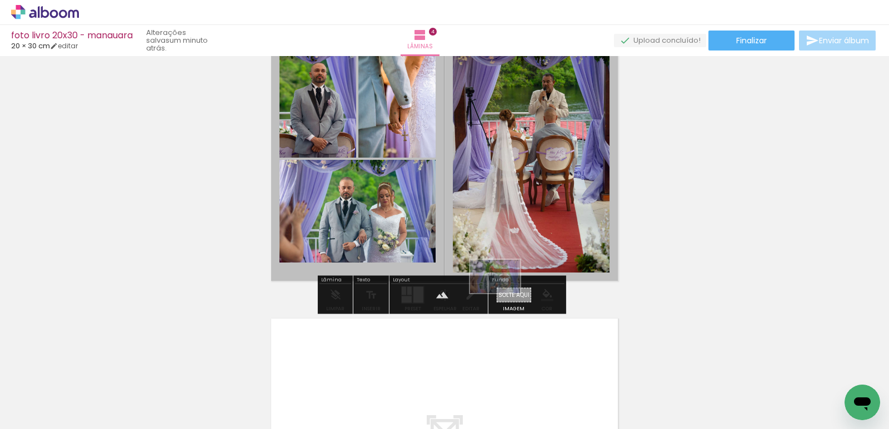
drag, startPoint x: 309, startPoint y: 387, endPoint x: 503, endPoint y: 293, distance: 215.8
click at [503, 293] on quentale-workspace at bounding box center [444, 214] width 889 height 429
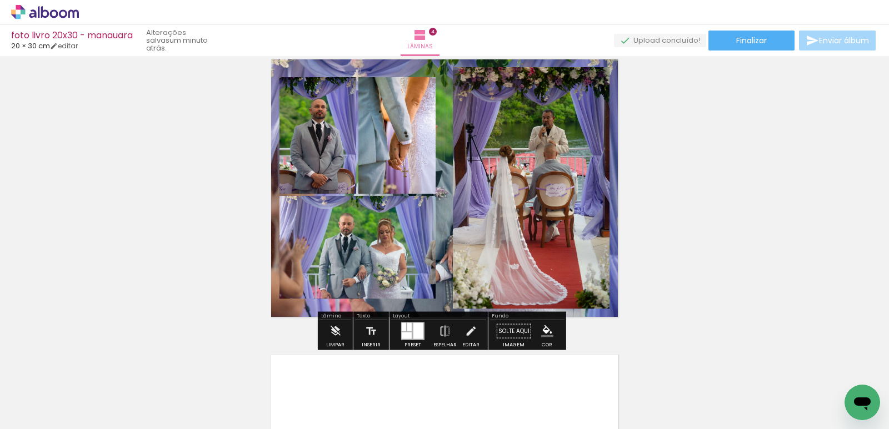
scroll to position [901, 0]
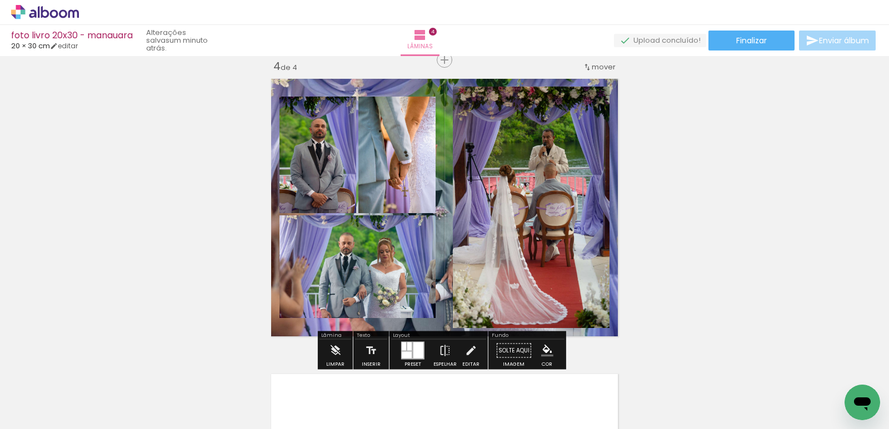
click at [607, 90] on quentale-layouter at bounding box center [444, 208] width 357 height 268
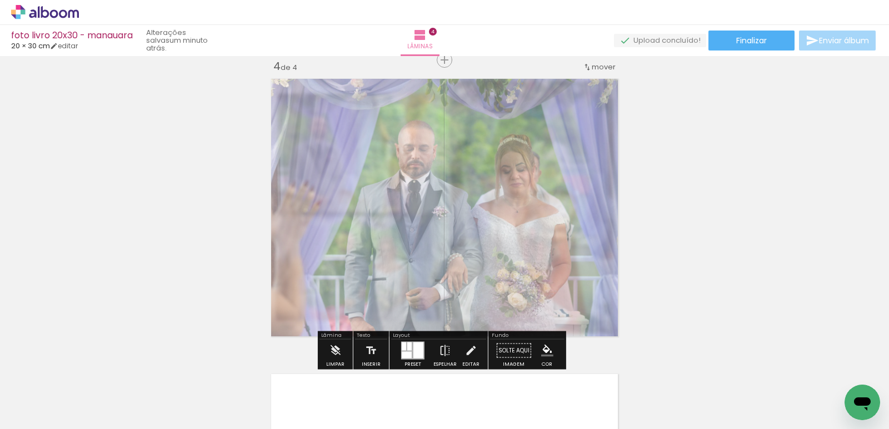
drag, startPoint x: 428, startPoint y: 103, endPoint x: 406, endPoint y: 105, distance: 22.3
type paper-slider "50"
click at [406, 105] on div at bounding box center [408, 102] width 18 height 18
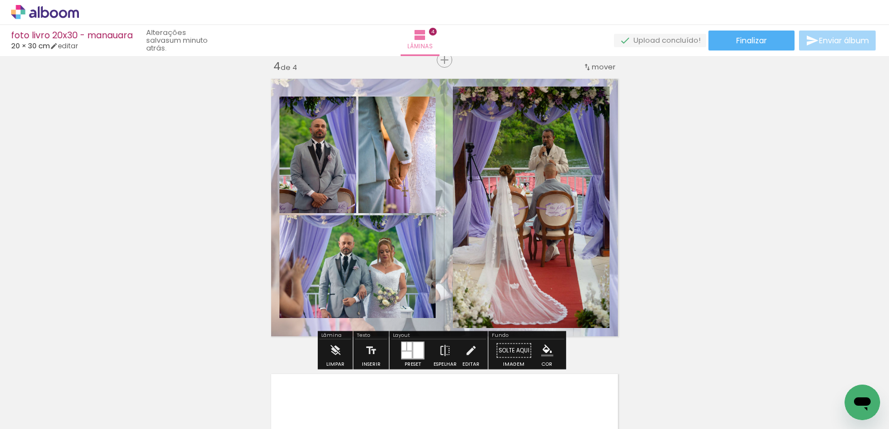
drag, startPoint x: 722, startPoint y: 177, endPoint x: 686, endPoint y: 198, distance: 41.6
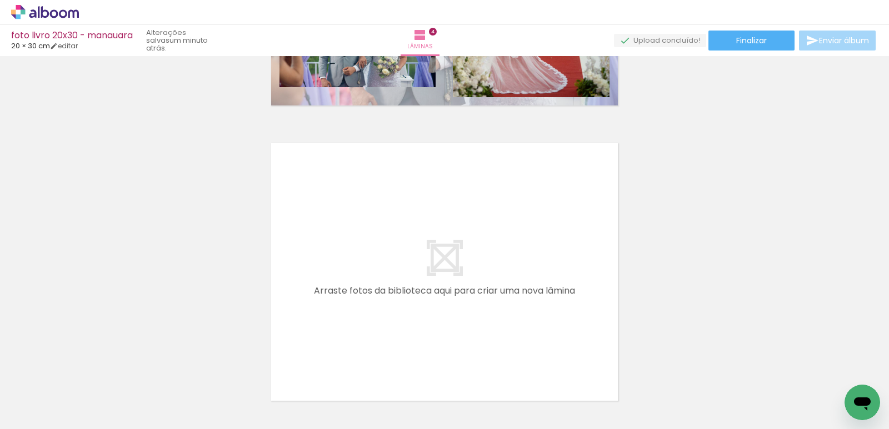
scroll to position [1160, 0]
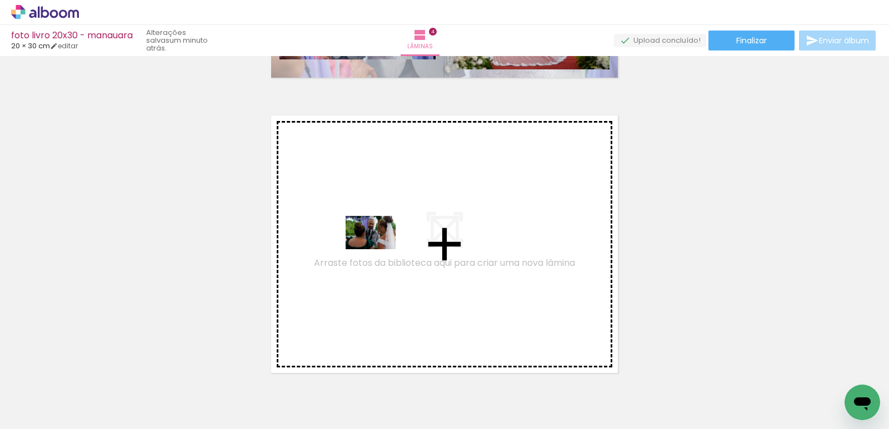
drag, startPoint x: 269, startPoint y: 386, endPoint x: 379, endPoint y: 249, distance: 175.4
click at [379, 249] on quentale-workspace at bounding box center [444, 214] width 889 height 429
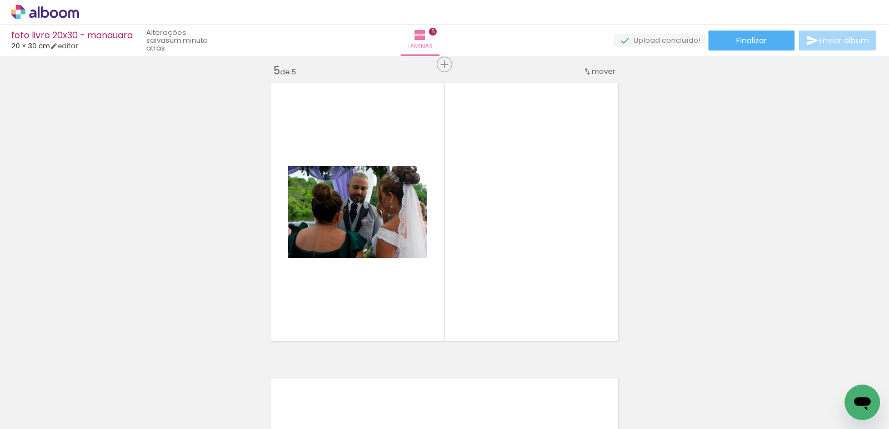
scroll to position [1196, 0]
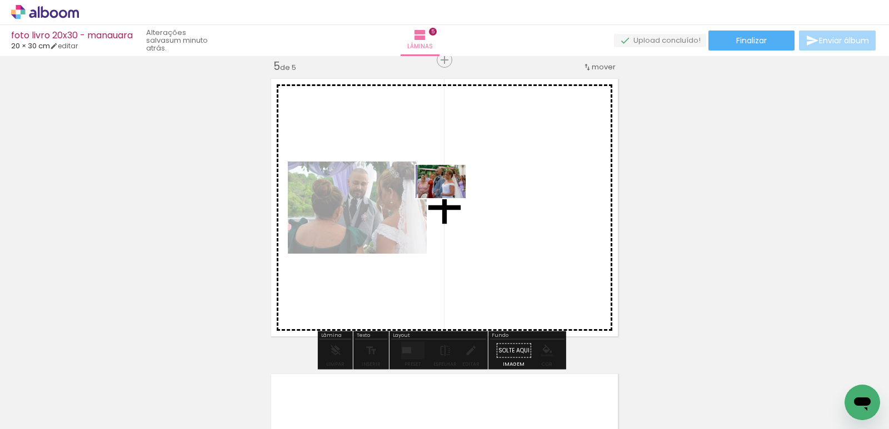
drag, startPoint x: 325, startPoint y: 400, endPoint x: 449, endPoint y: 198, distance: 237.1
click at [449, 198] on quentale-workspace at bounding box center [444, 214] width 889 height 429
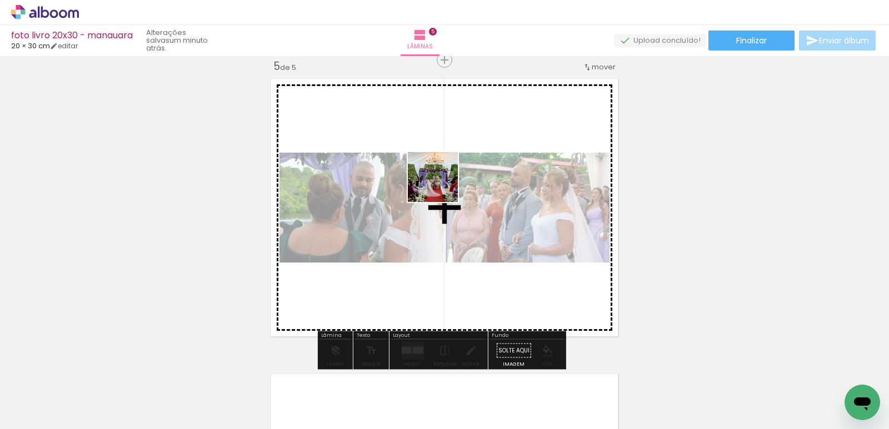
drag, startPoint x: 385, startPoint y: 393, endPoint x: 442, endPoint y: 183, distance: 217.8
click at [442, 183] on quentale-workspace at bounding box center [444, 214] width 889 height 429
